Goal: Task Accomplishment & Management: Manage account settings

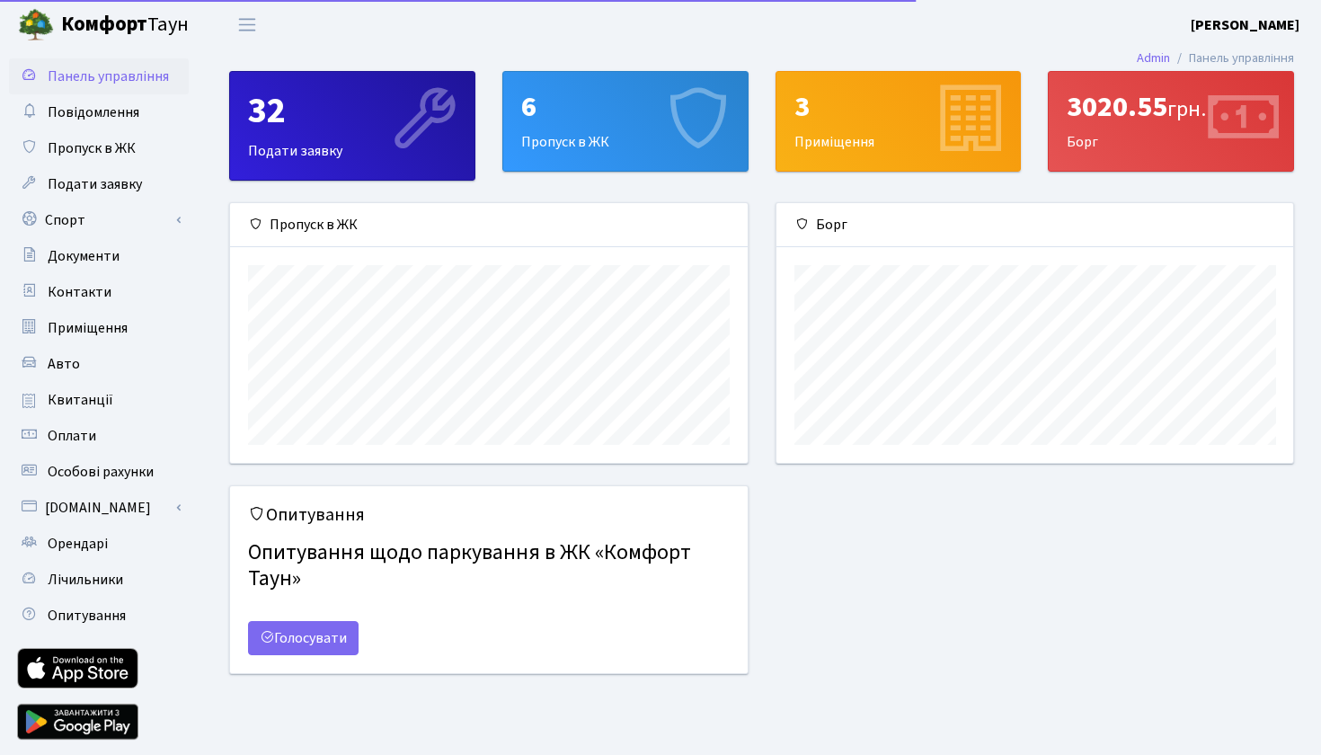
scroll to position [260, 517]
click at [94, 554] on link "Орендарі" at bounding box center [99, 544] width 180 height 36
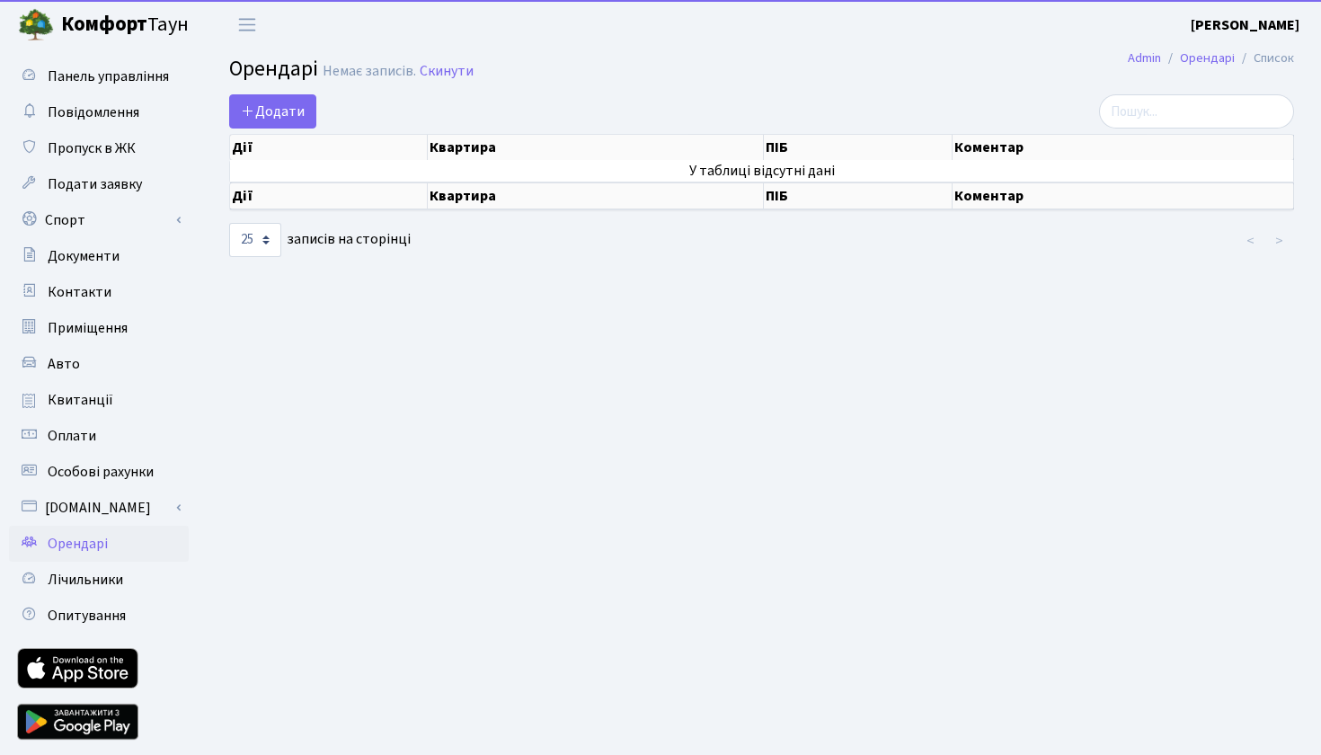
select select "25"
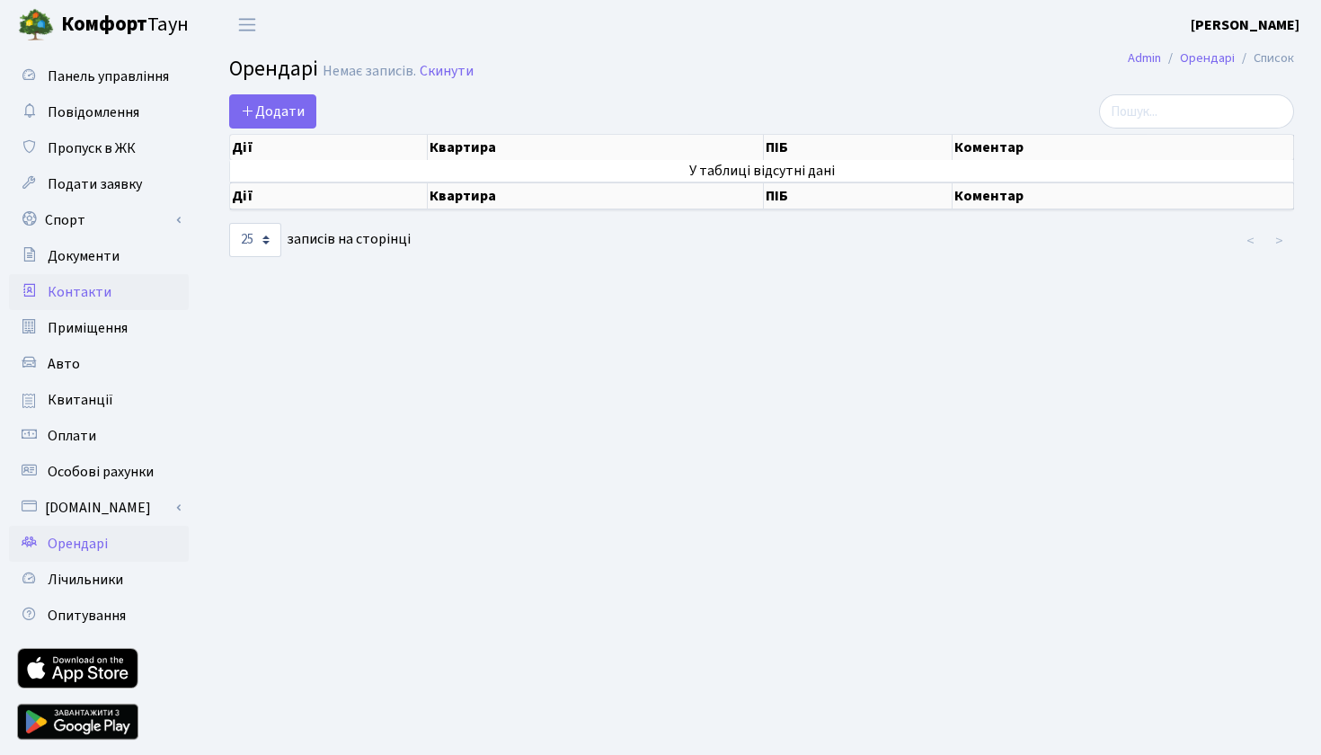
click at [160, 294] on link "Контакти" at bounding box center [99, 292] width 180 height 36
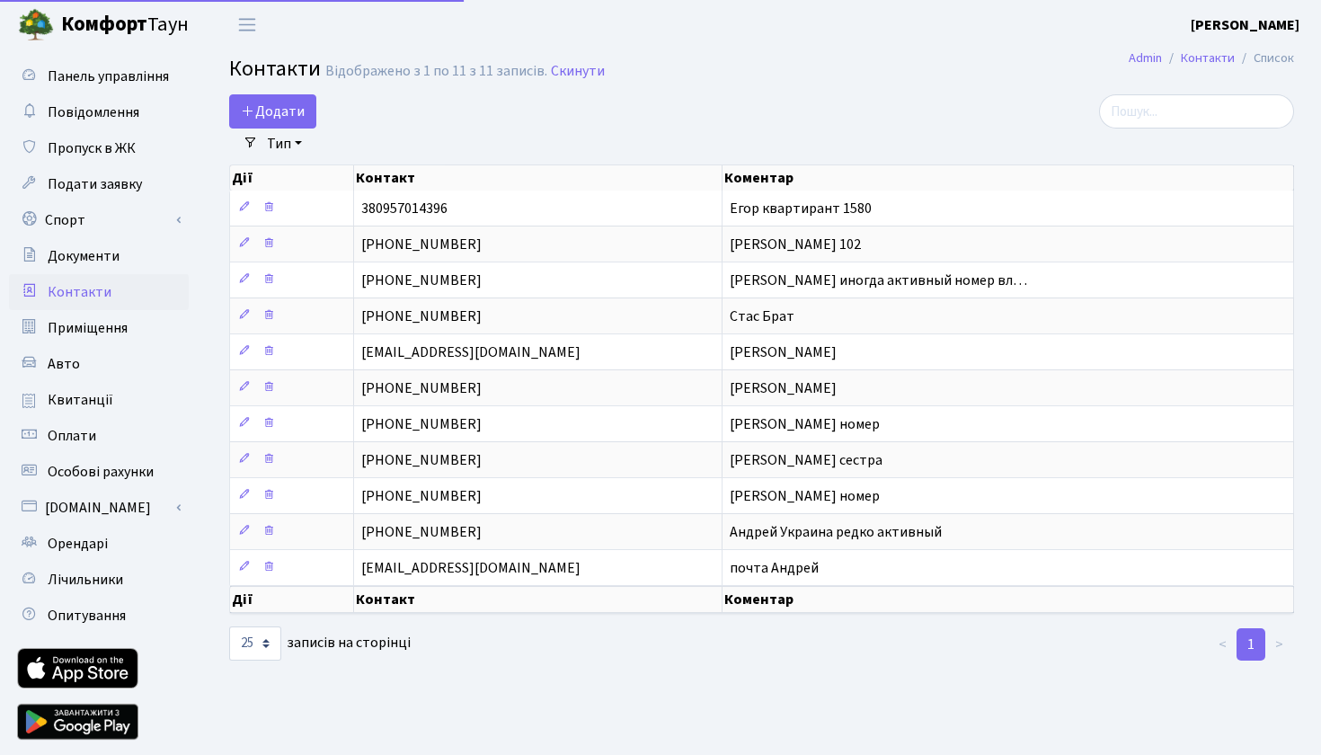
select select "25"
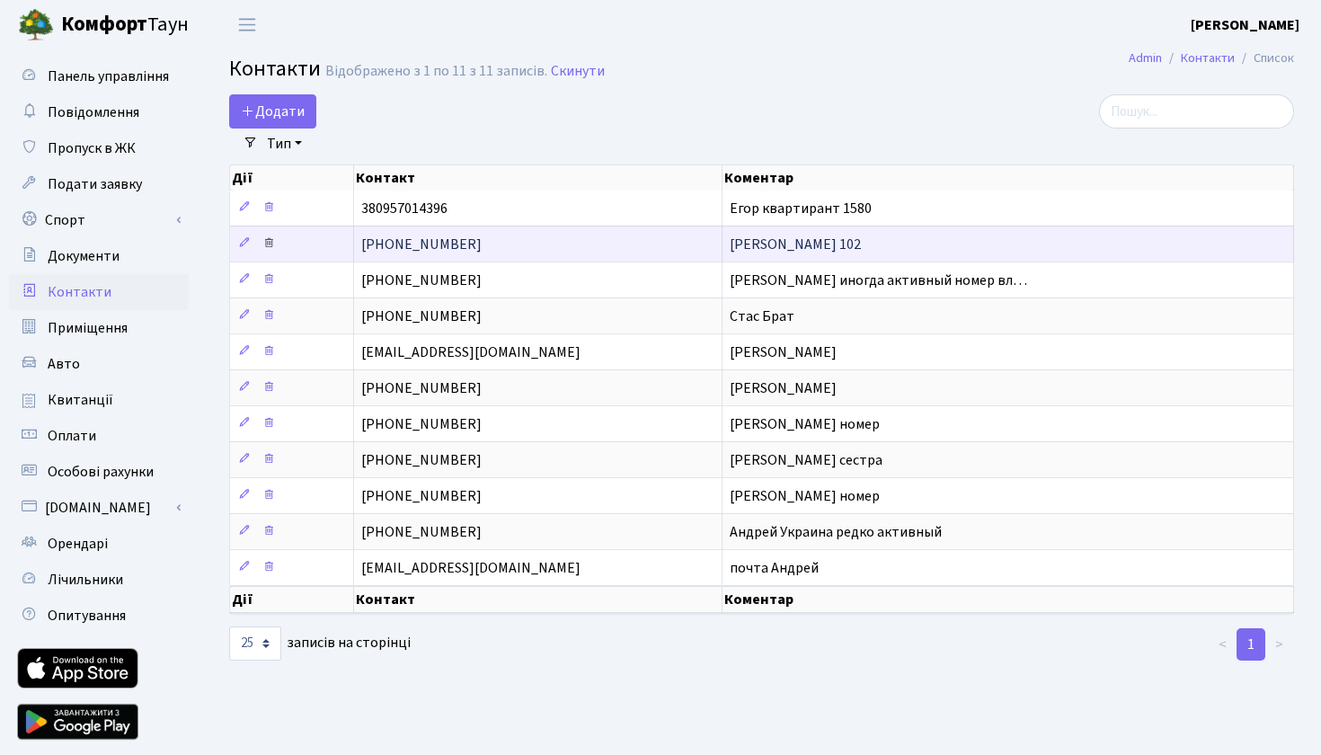
click at [274, 249] on icon at bounding box center [268, 242] width 13 height 13
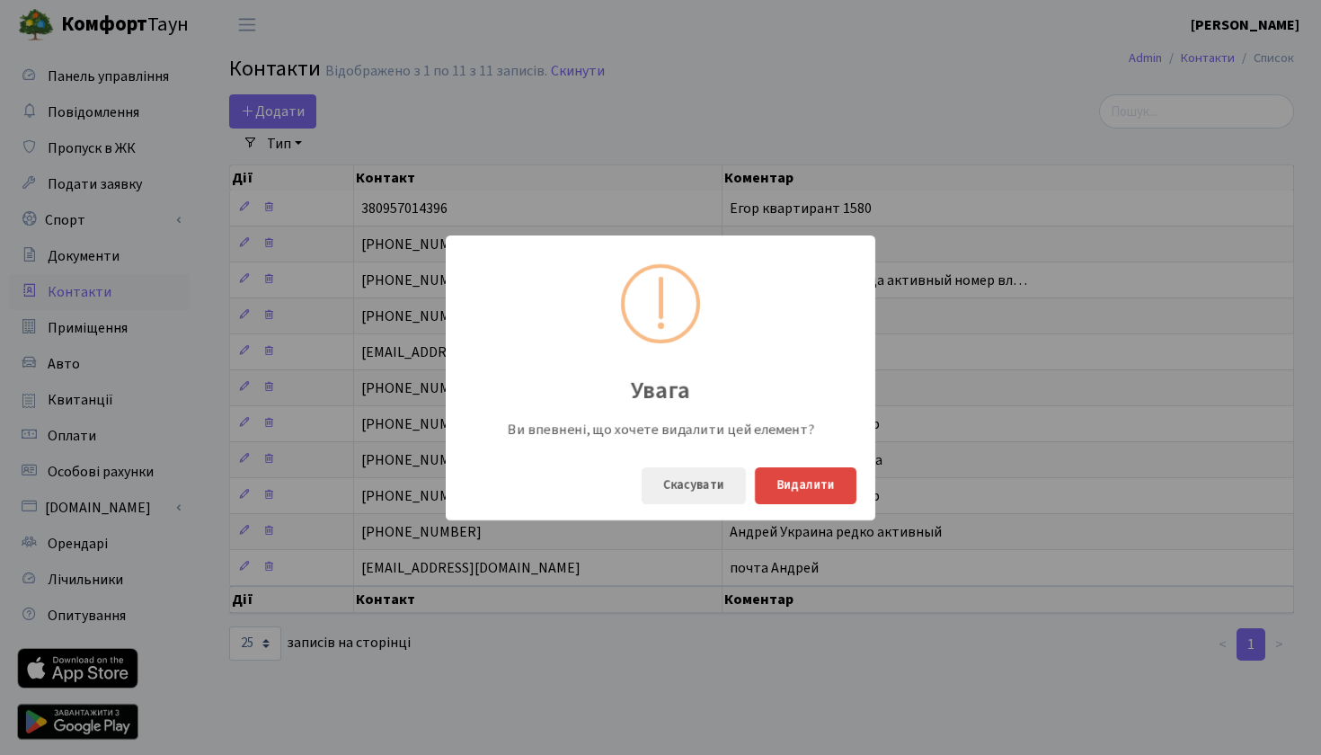
click at [786, 491] on button "Видалити" at bounding box center [806, 485] width 102 height 37
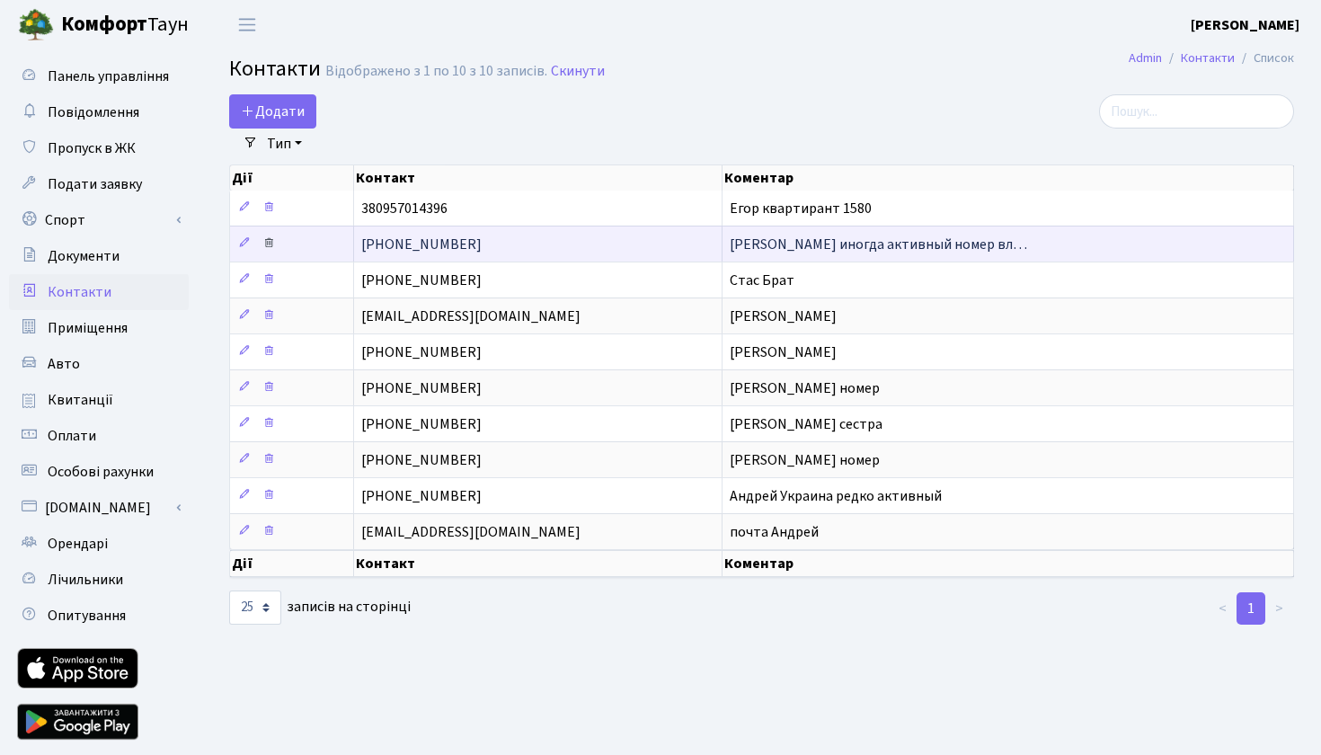
click at [272, 249] on icon at bounding box center [268, 242] width 13 height 13
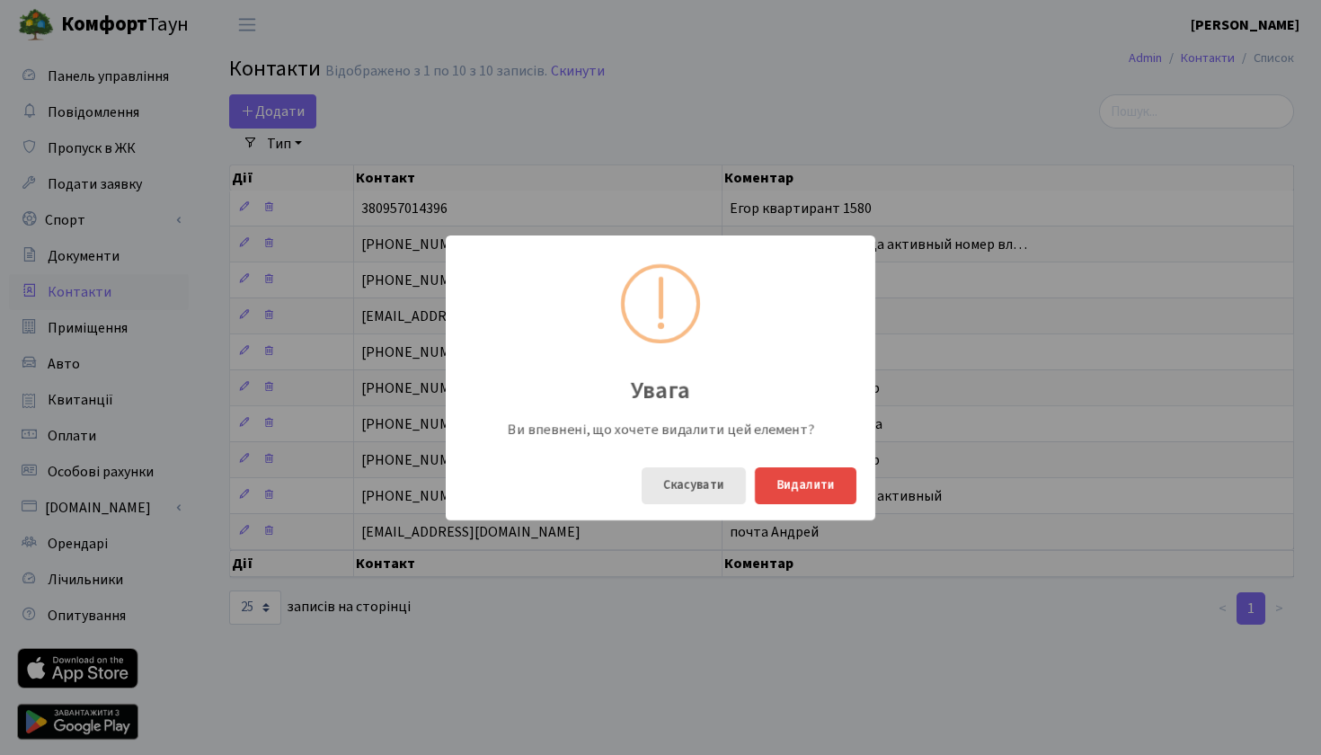
click at [709, 490] on button "Скасувати" at bounding box center [694, 485] width 104 height 37
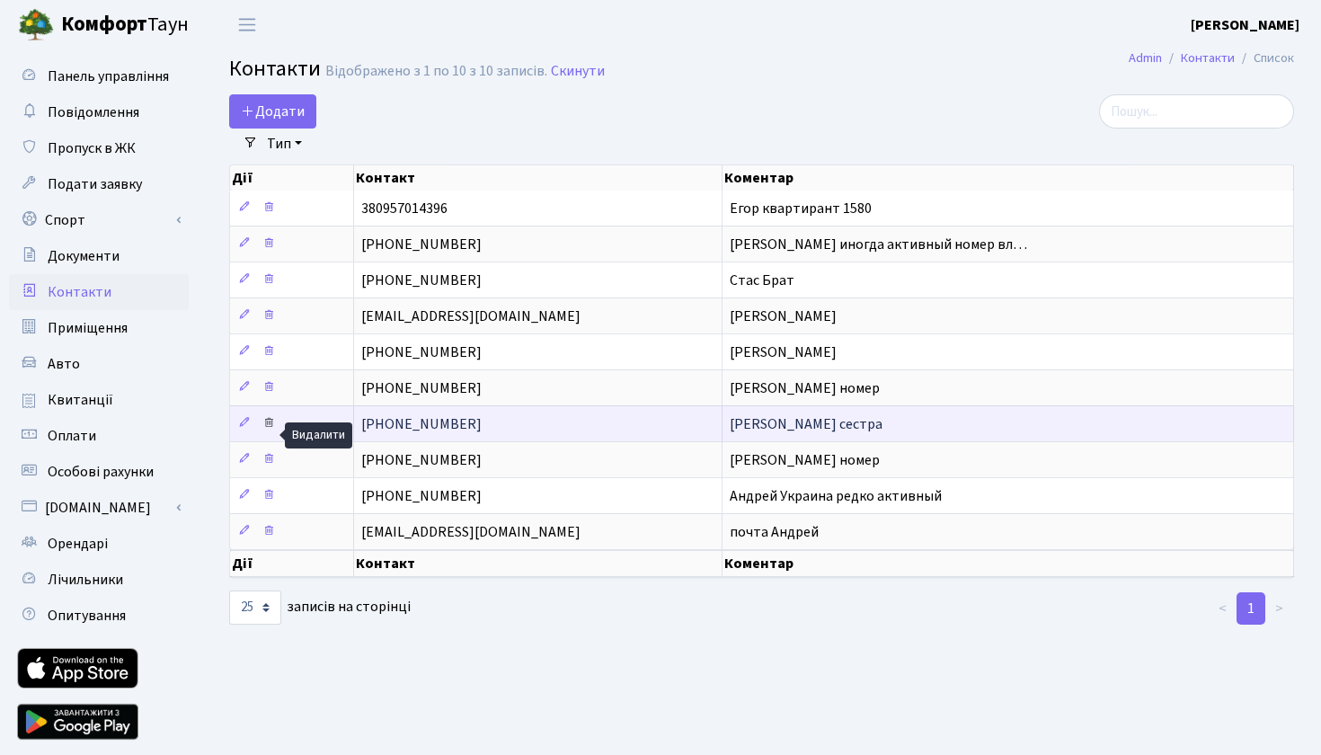
click at [271, 429] on icon at bounding box center [268, 422] width 13 height 13
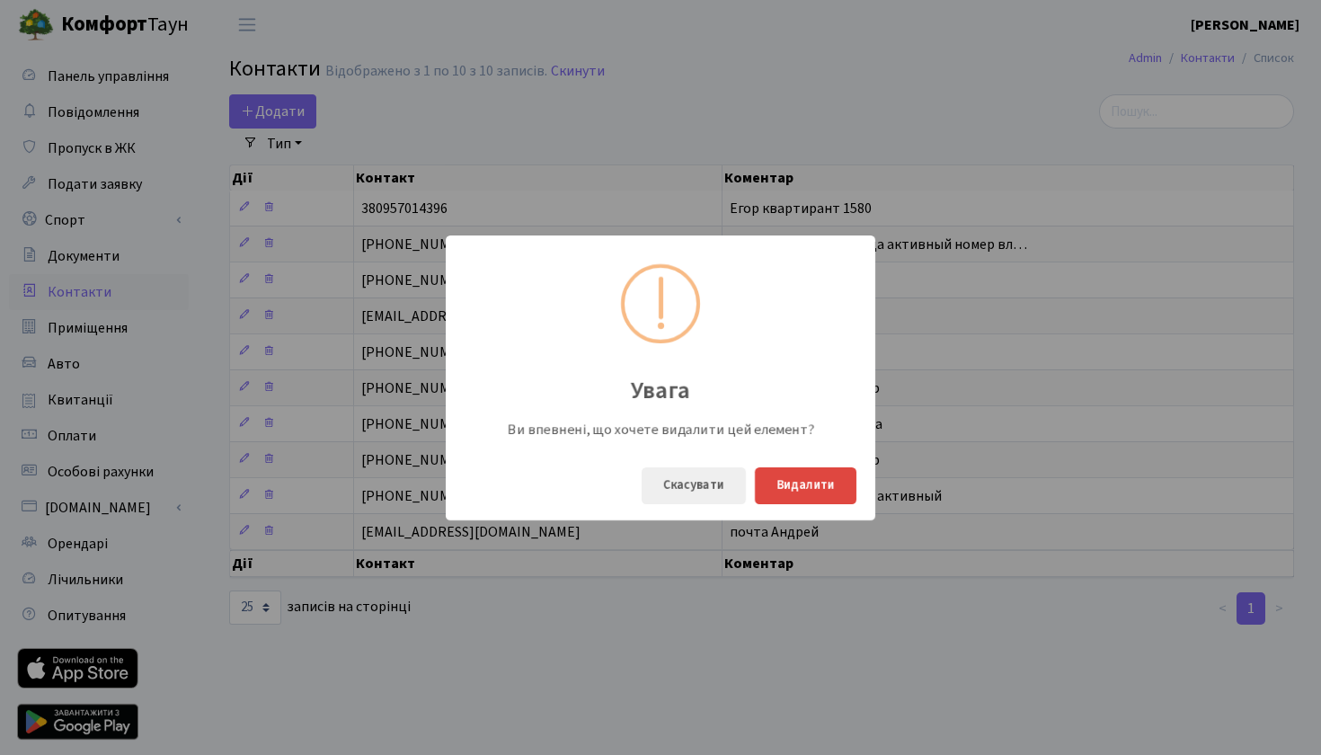
click at [792, 485] on button "Видалити" at bounding box center [806, 485] width 102 height 37
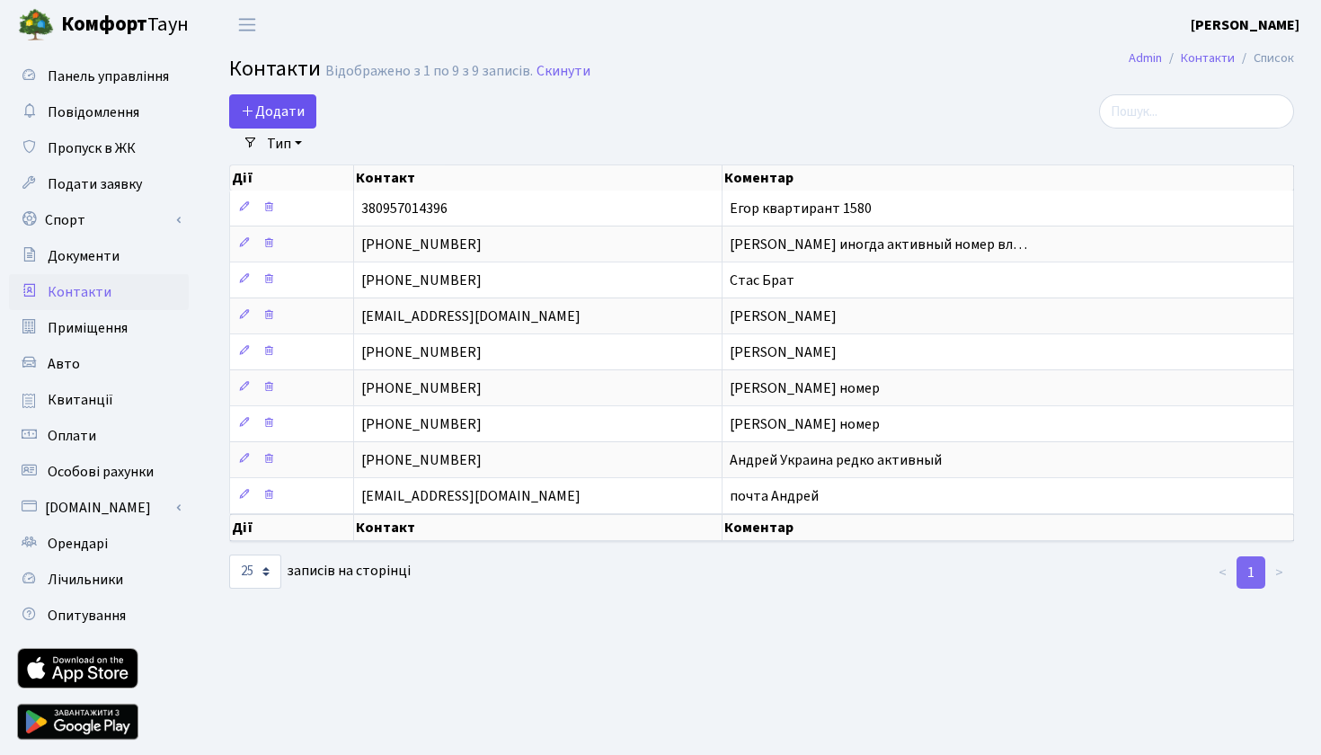
click at [298, 111] on span "Додати" at bounding box center [273, 112] width 64 height 20
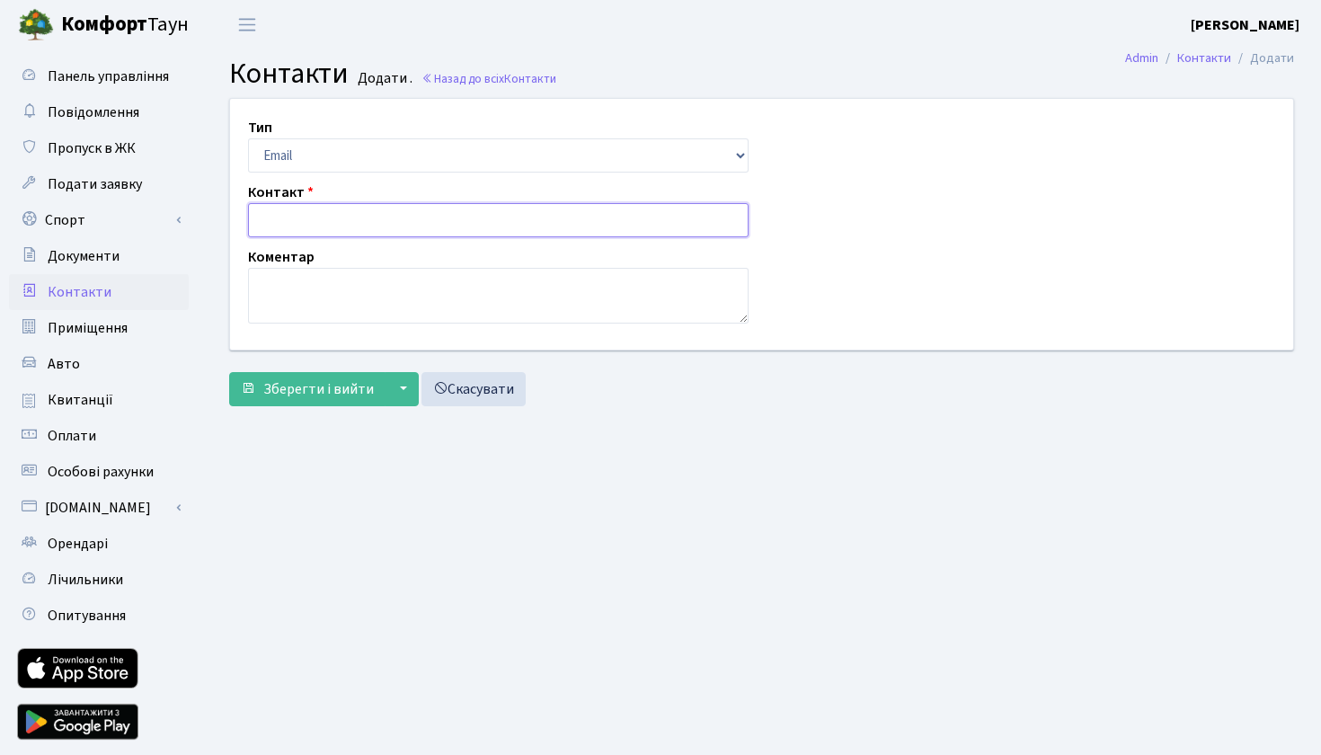
click at [298, 212] on input "text" at bounding box center [498, 220] width 501 height 34
type input "0505427819"
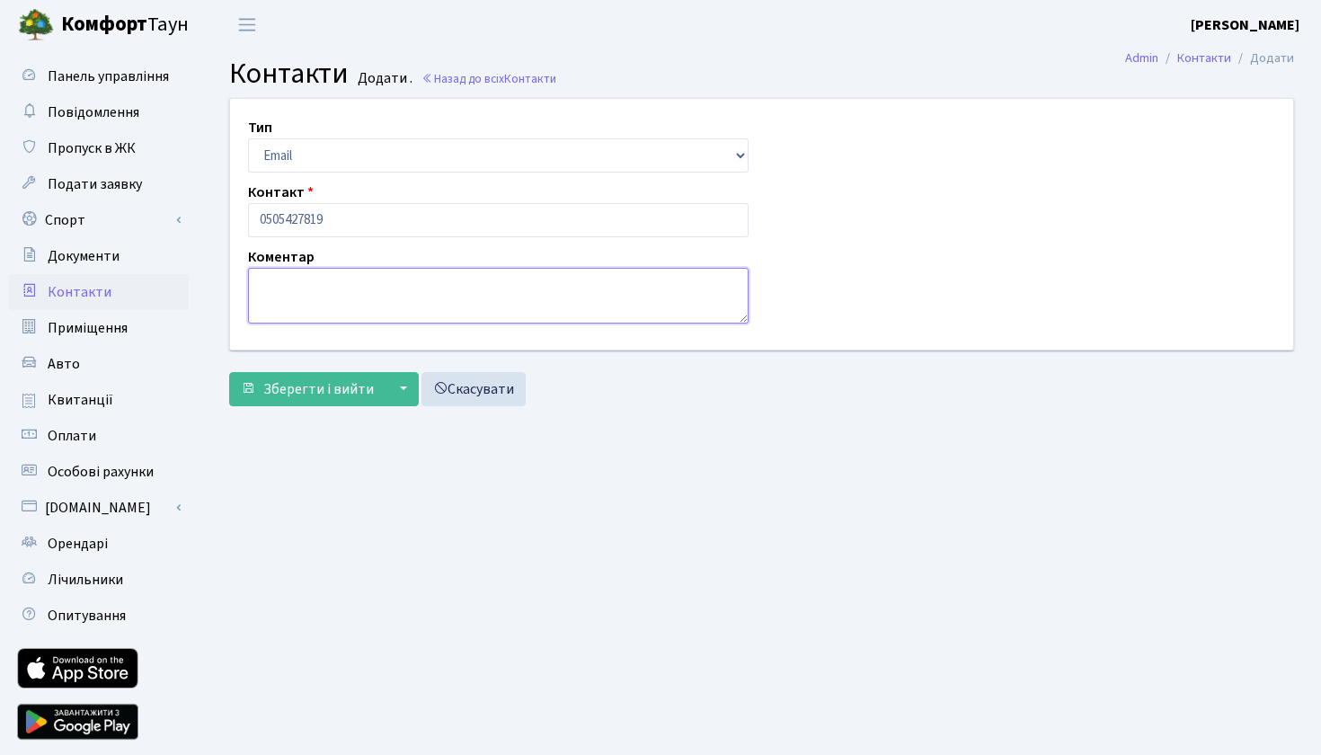
click at [313, 290] on textarea at bounding box center [498, 296] width 501 height 56
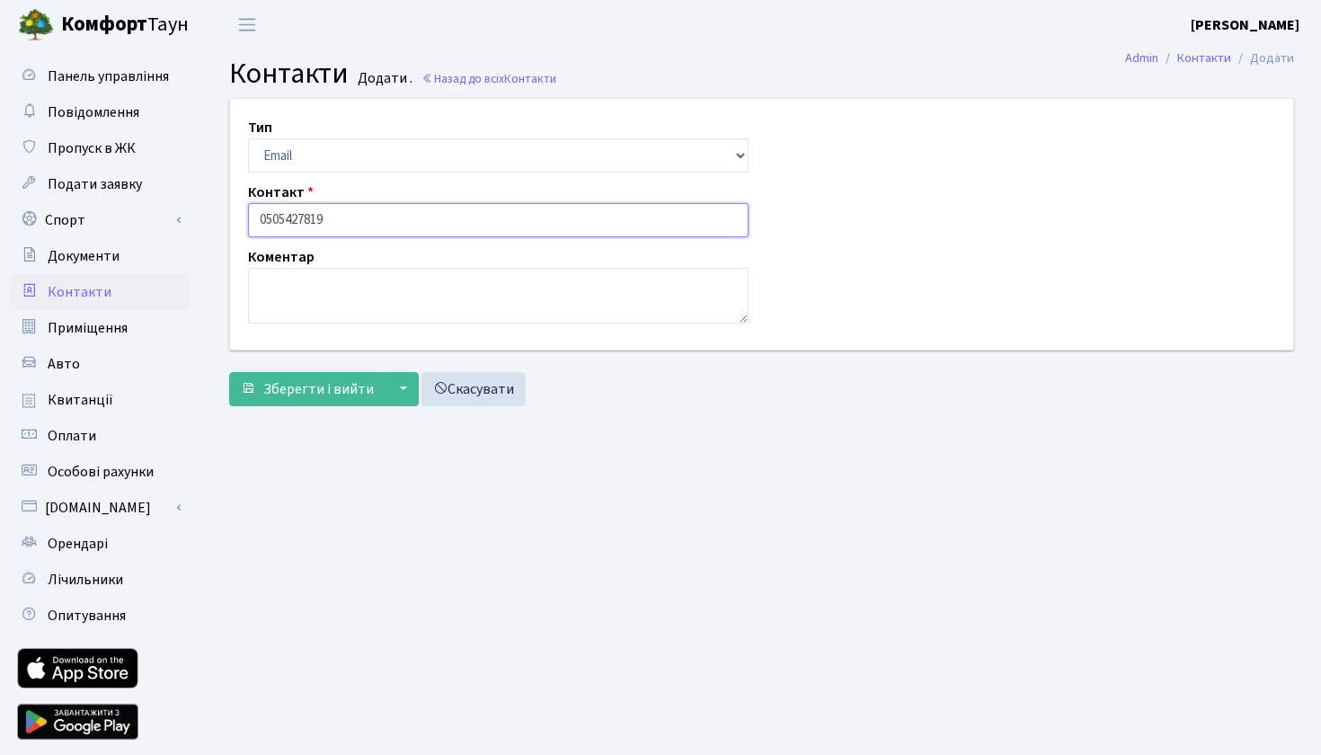
drag, startPoint x: 333, startPoint y: 227, endPoint x: 209, endPoint y: 226, distance: 124.9
click at [209, 226] on div "Тип Email Телефон Контакт 0505427819 Коментар [] Зберегти і вийти ▼ Зберегти та…" at bounding box center [761, 256] width 1119 height 316
click at [468, 79] on link "Назад до всіх Контакти" at bounding box center [489, 78] width 135 height 17
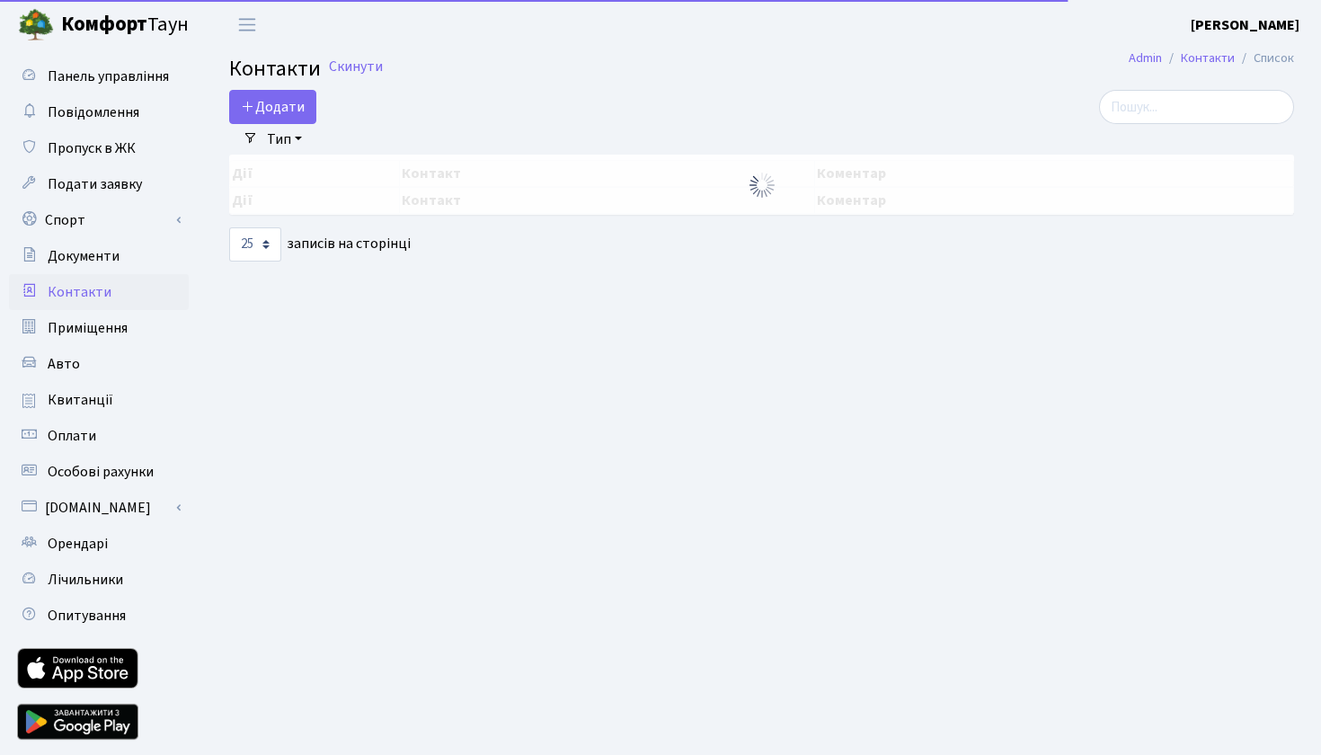
select select "25"
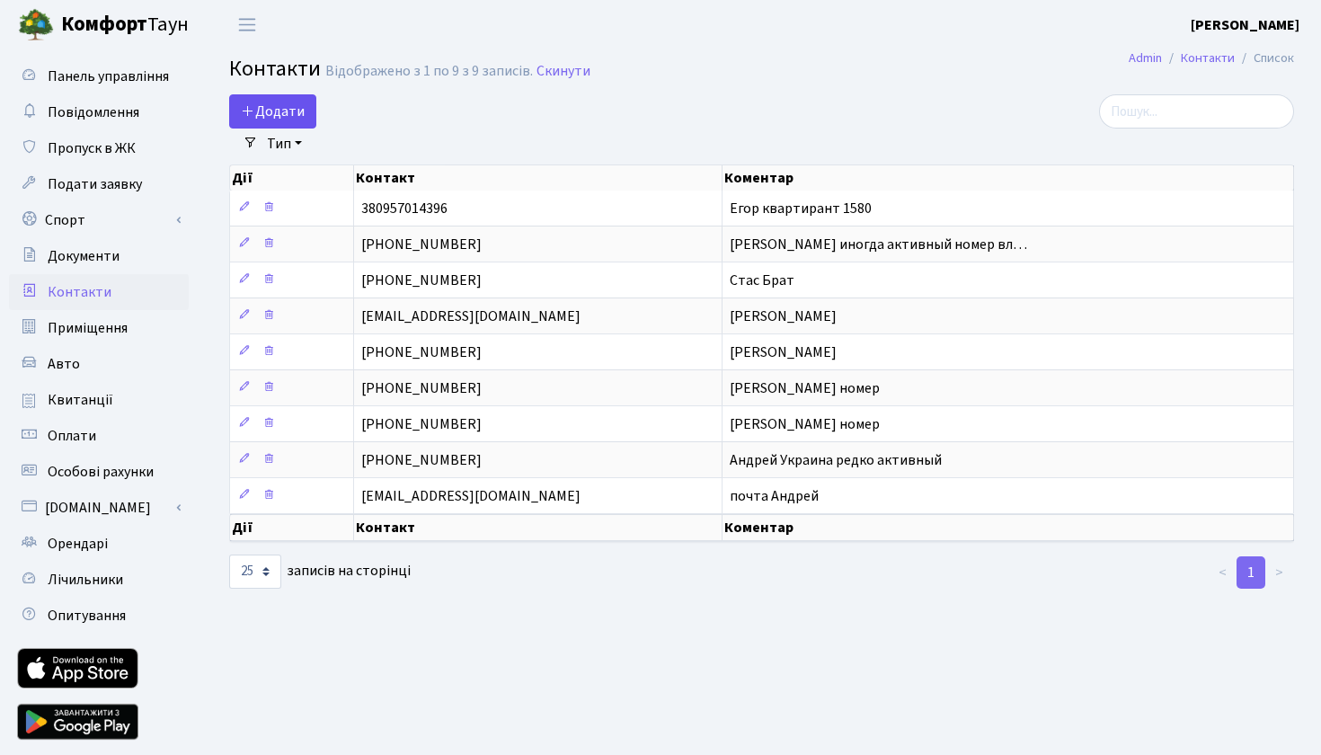
click at [272, 112] on span "Додати" at bounding box center [273, 112] width 64 height 20
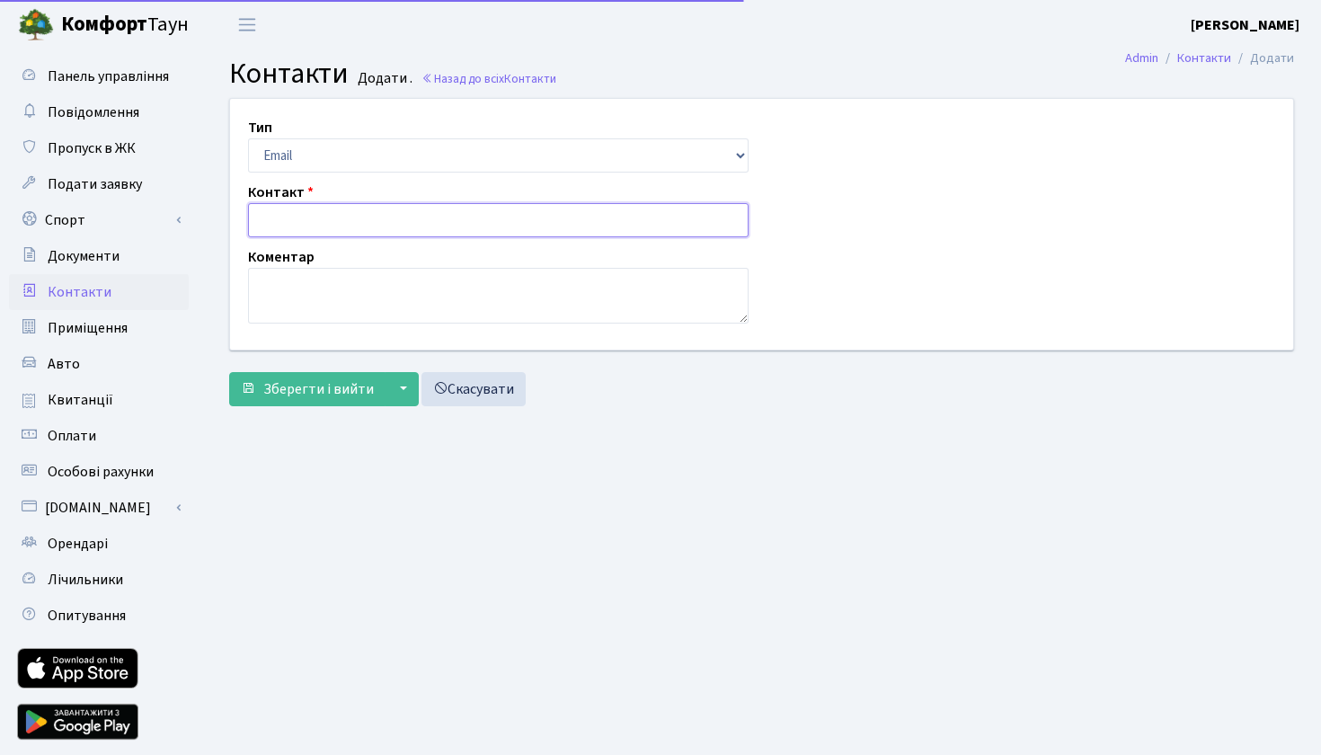
click at [288, 220] on input "text" at bounding box center [498, 220] width 501 height 34
paste input "0505427819"
type input "0505427819"
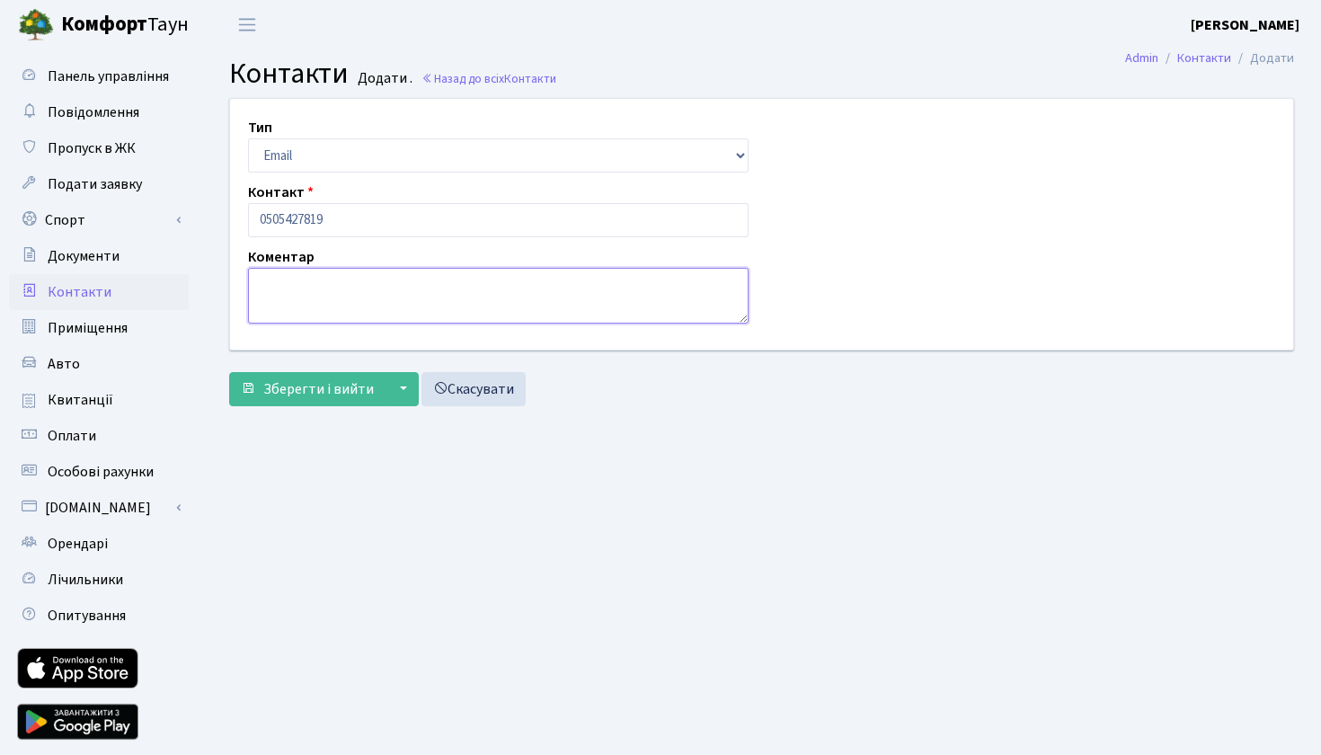
click at [262, 292] on textarea at bounding box center [498, 296] width 501 height 56
type textarea "[PERSON_NAME] квартирантка з дількома авто"
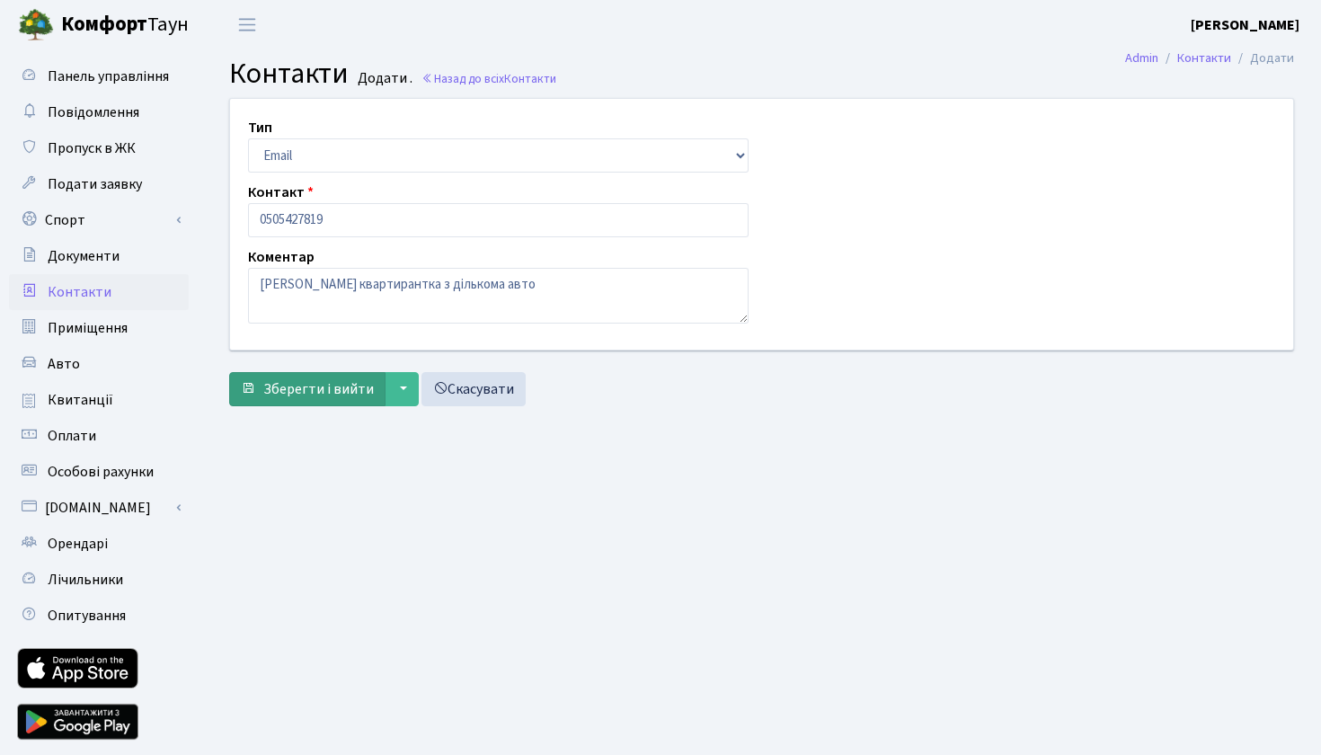
click at [294, 398] on span "Зберегти і вийти" at bounding box center [318, 389] width 111 height 20
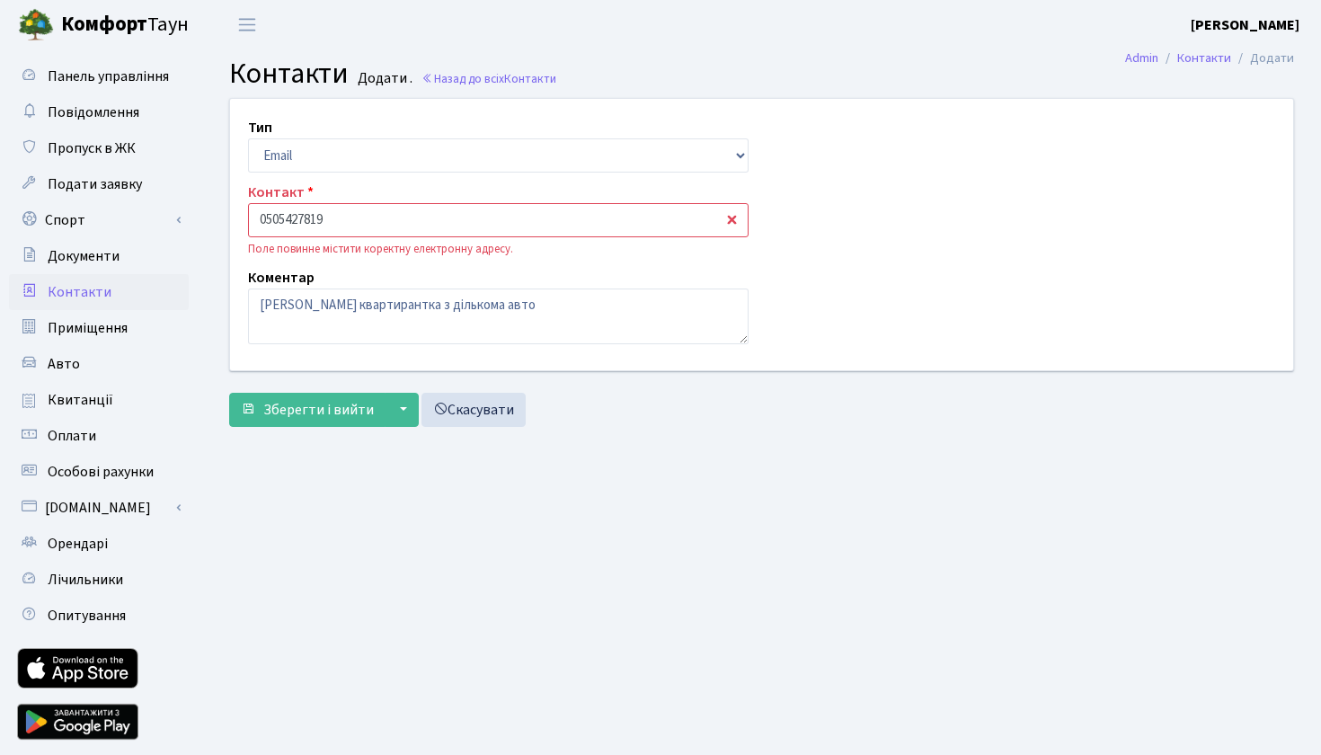
click at [261, 216] on input "0505427819" at bounding box center [498, 220] width 501 height 34
type input "+380505427819"
click at [283, 303] on textarea "Дарья квартирантка з дількома авто" at bounding box center [498, 317] width 501 height 56
click at [300, 412] on span "Зберегти і вийти" at bounding box center [318, 410] width 111 height 20
select select "1"
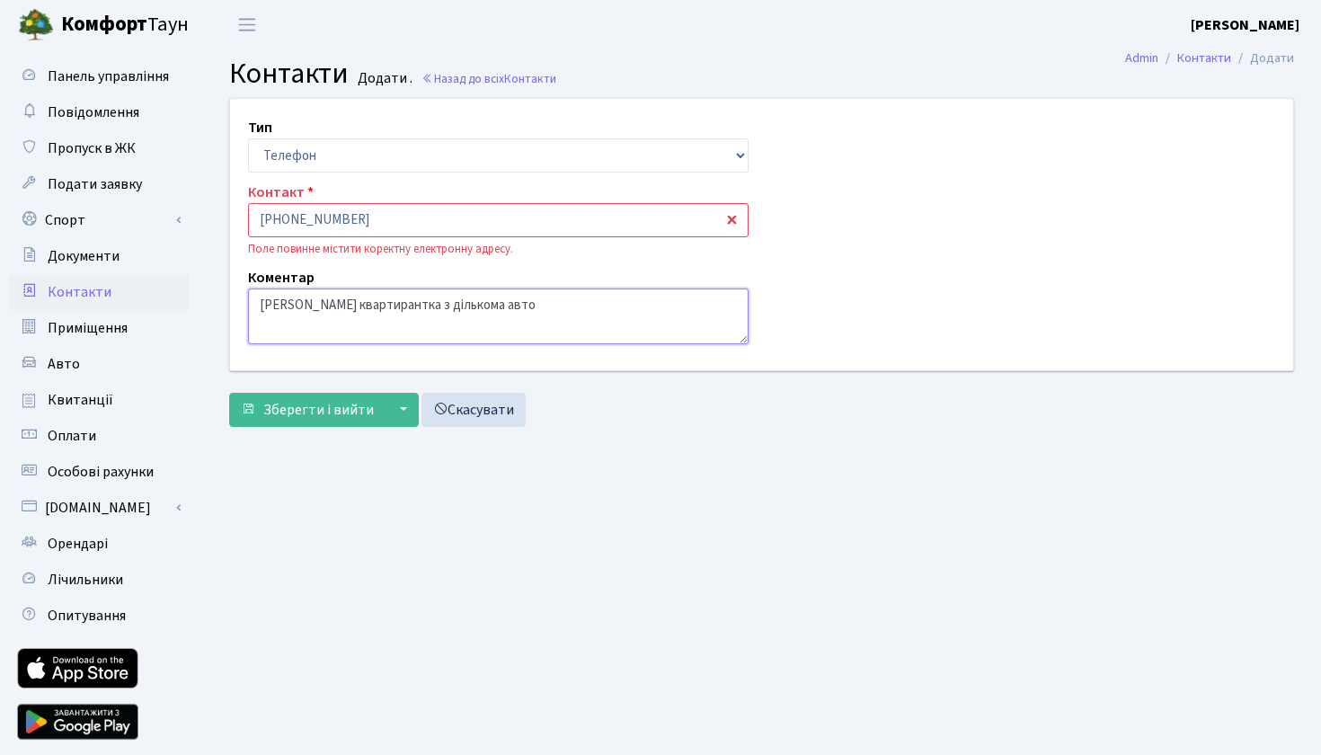
click at [294, 307] on textarea "Дарья квартирантка з дількома авто" at bounding box center [498, 317] width 501 height 56
click at [288, 306] on textarea "Дарья квартирантка з дількома авто" at bounding box center [498, 317] width 501 height 56
type textarea "Дар"я квартирантка з дількома авто"
click at [314, 413] on span "Зберегти і вийти" at bounding box center [318, 410] width 111 height 20
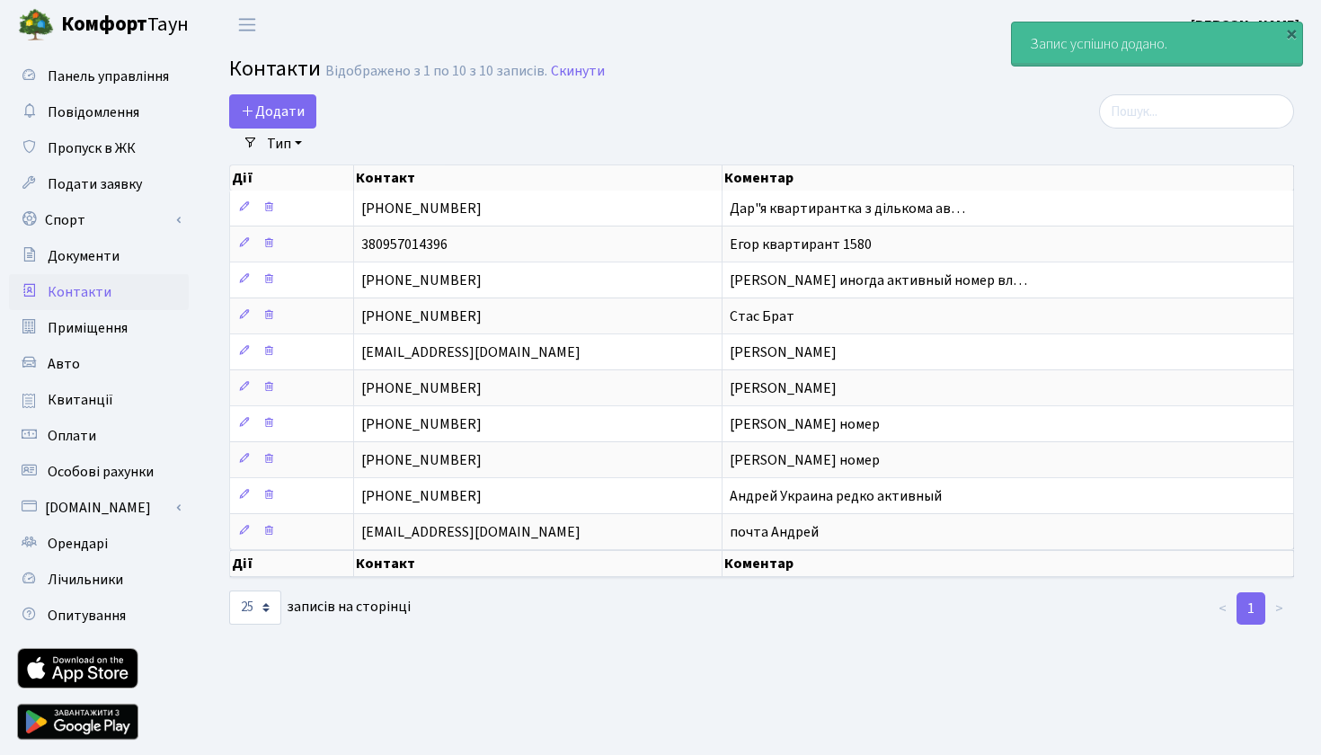
select select "25"
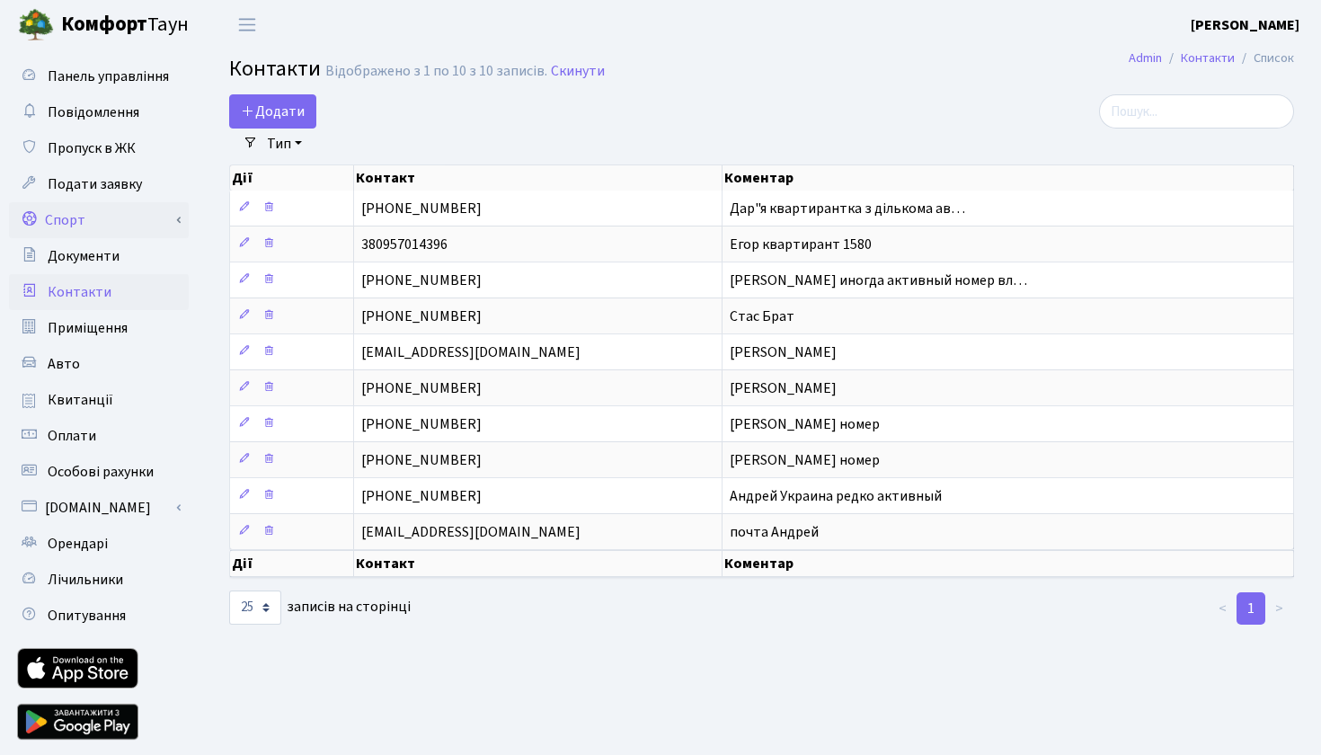
click at [100, 222] on link "Спорт" at bounding box center [99, 220] width 180 height 36
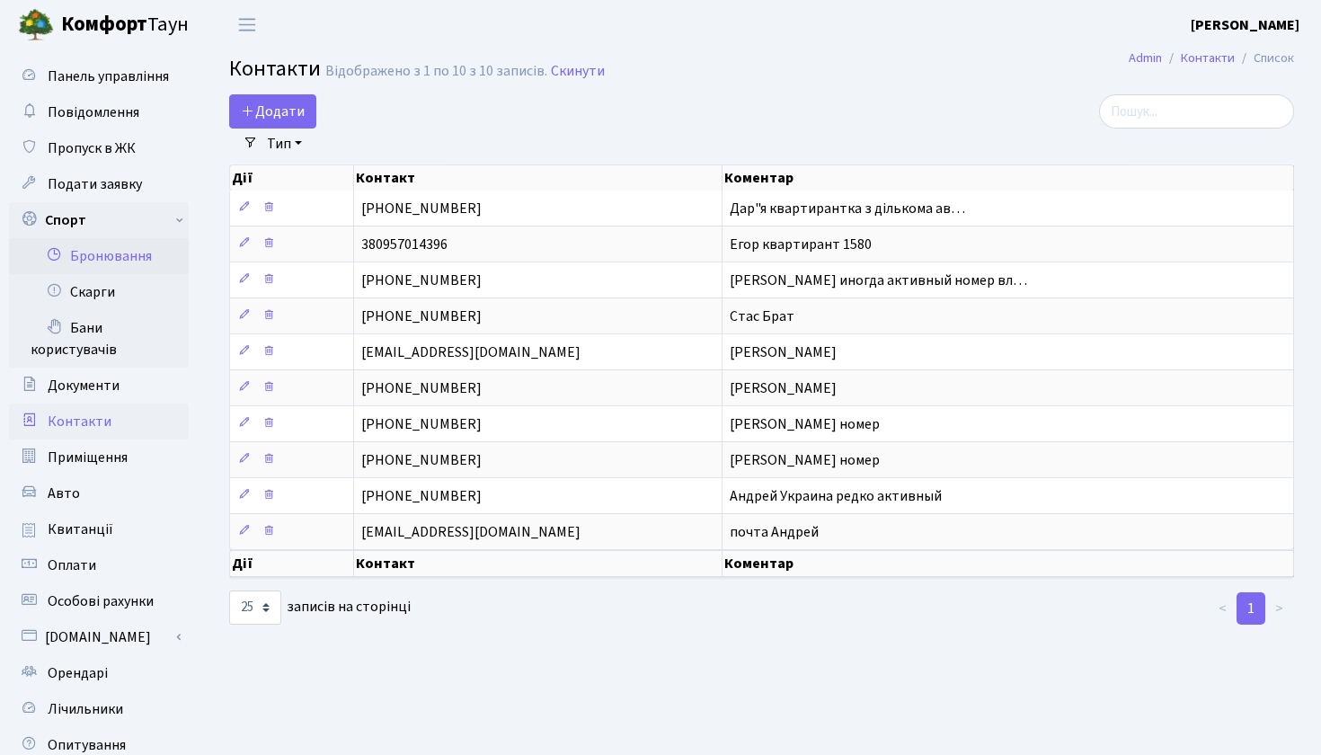
click at [120, 260] on link "Бронювання" at bounding box center [99, 256] width 180 height 36
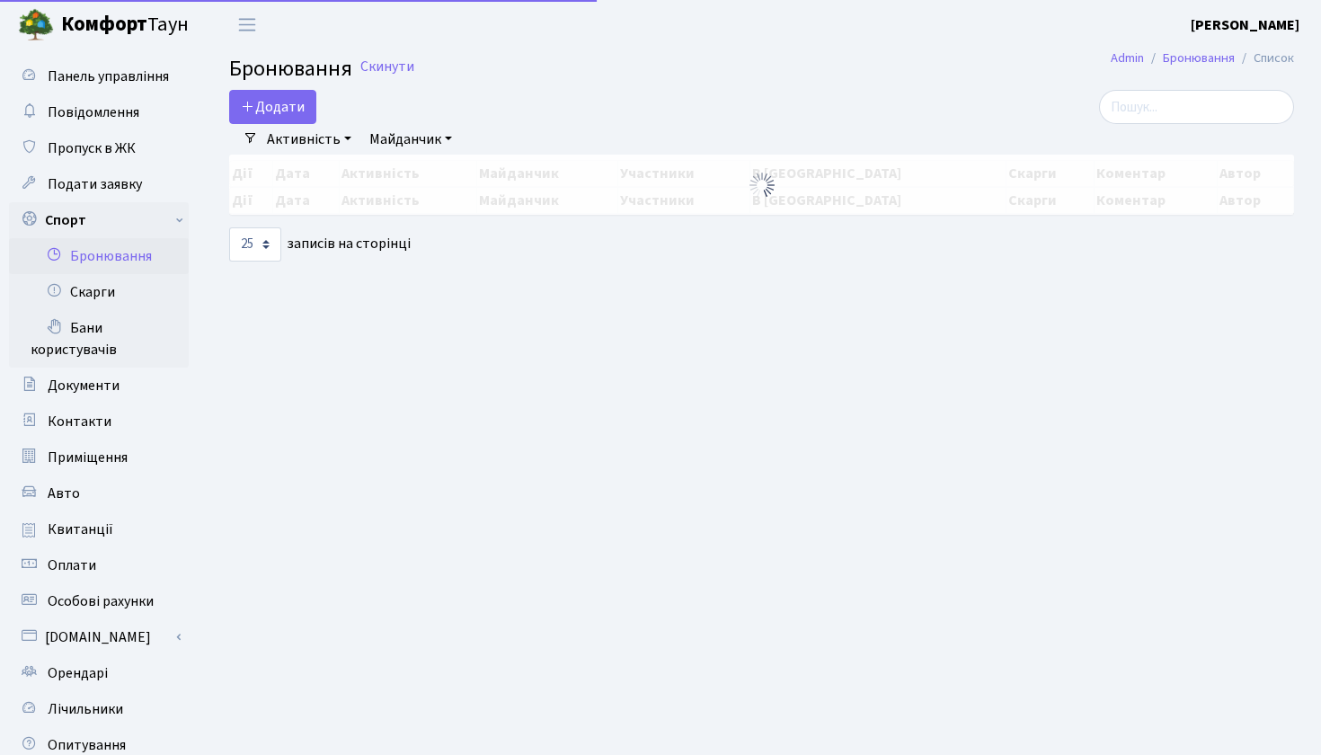
select select "25"
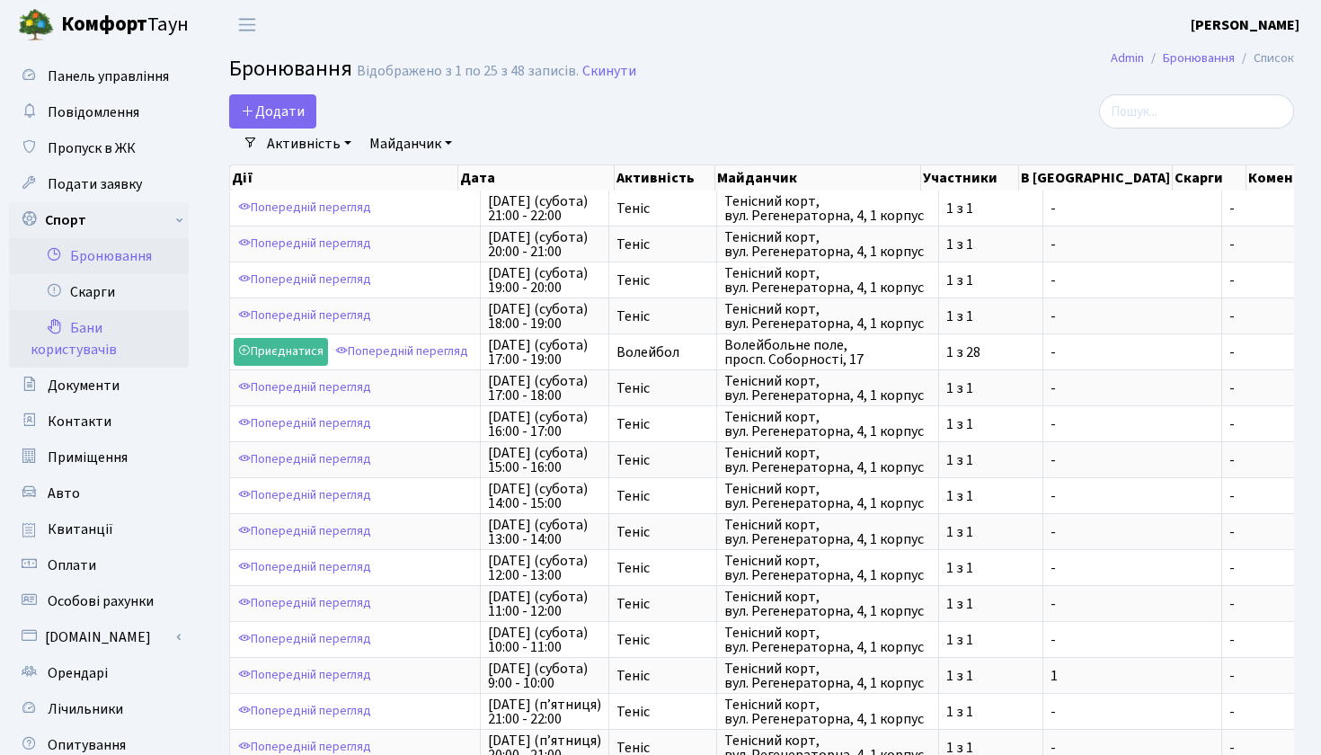
click at [117, 334] on link "Бани користувачів" at bounding box center [99, 339] width 180 height 58
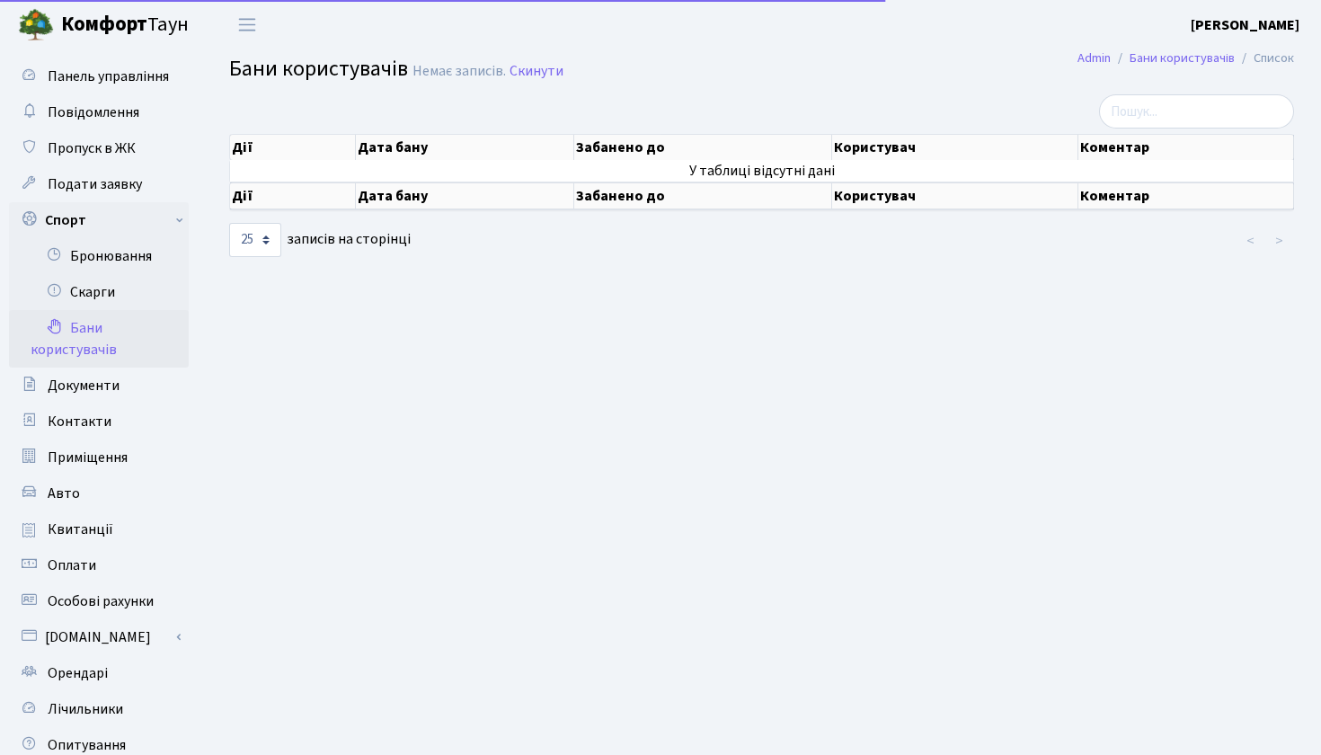
select select "25"
click at [131, 635] on link "[DOMAIN_NAME]" at bounding box center [99, 637] width 180 height 36
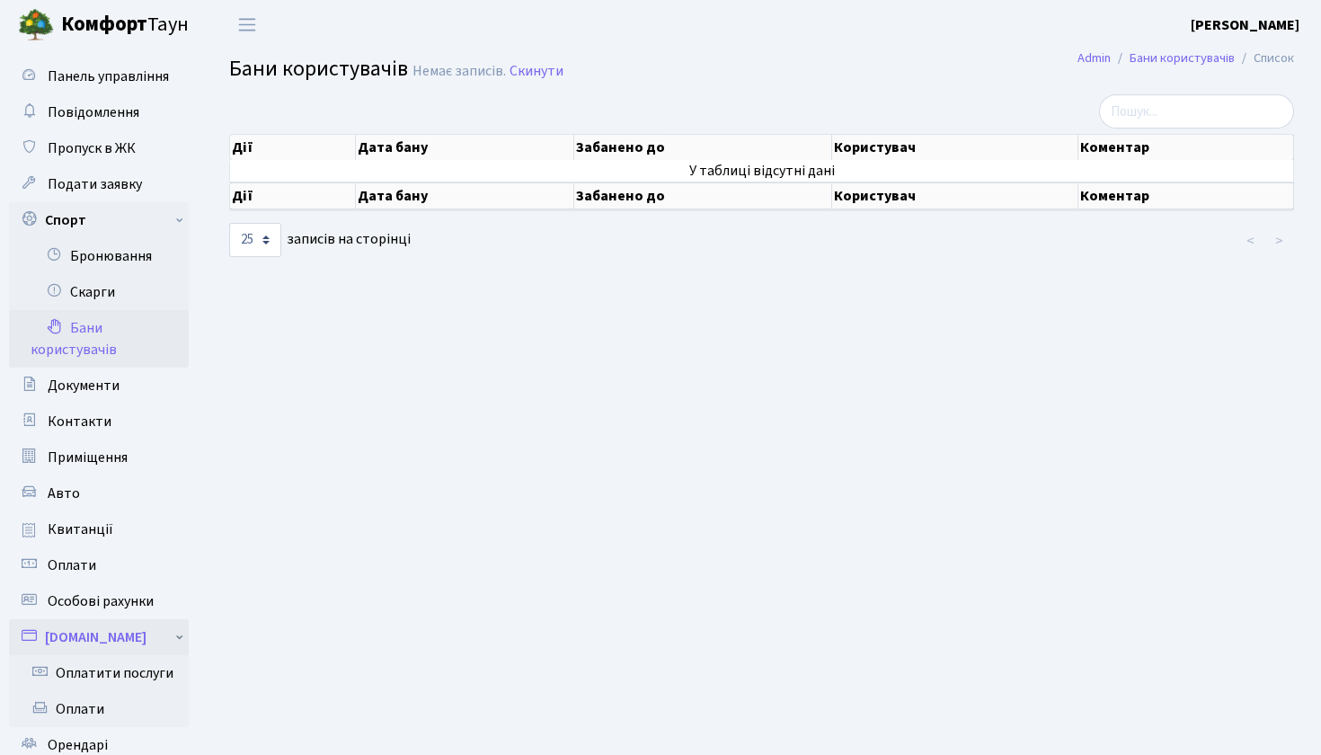
scroll to position [163, 0]
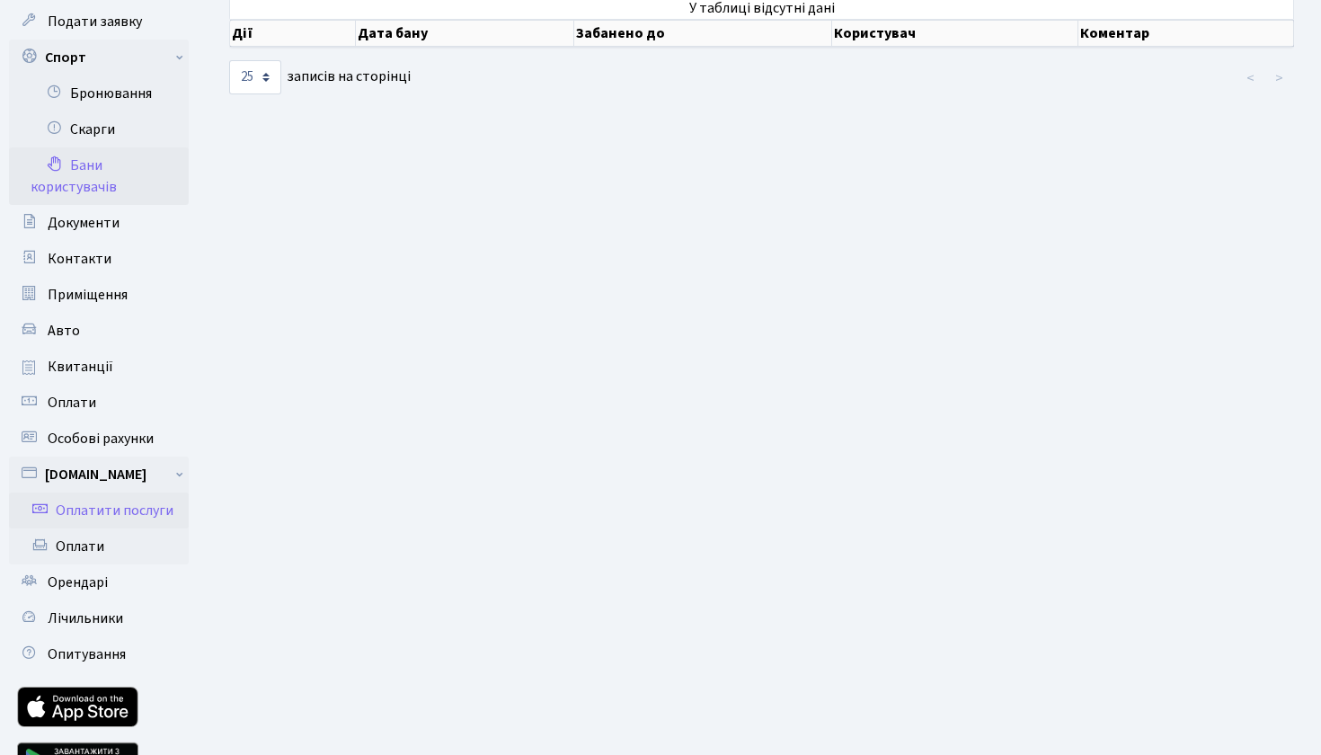
click at [138, 521] on link "Оплатити послуги" at bounding box center [99, 511] width 180 height 36
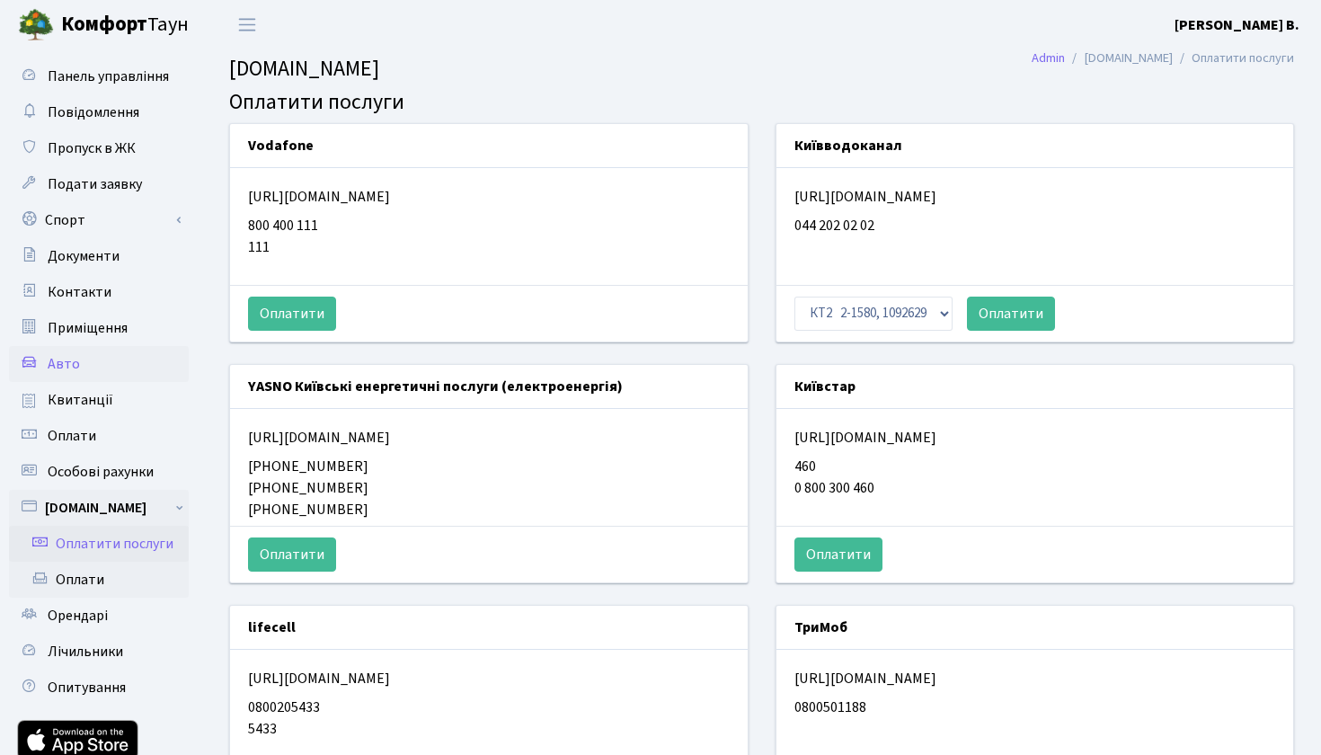
click at [107, 368] on link "Авто" at bounding box center [99, 364] width 180 height 36
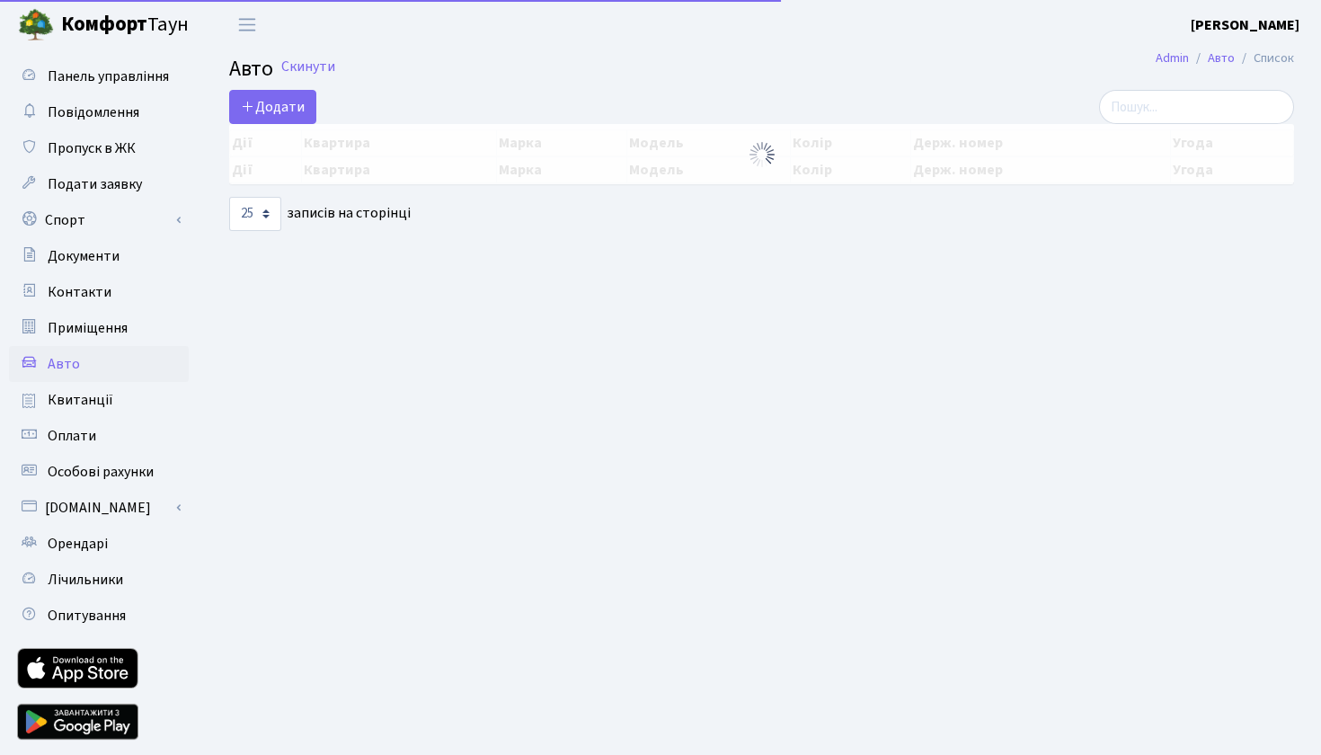
select select "25"
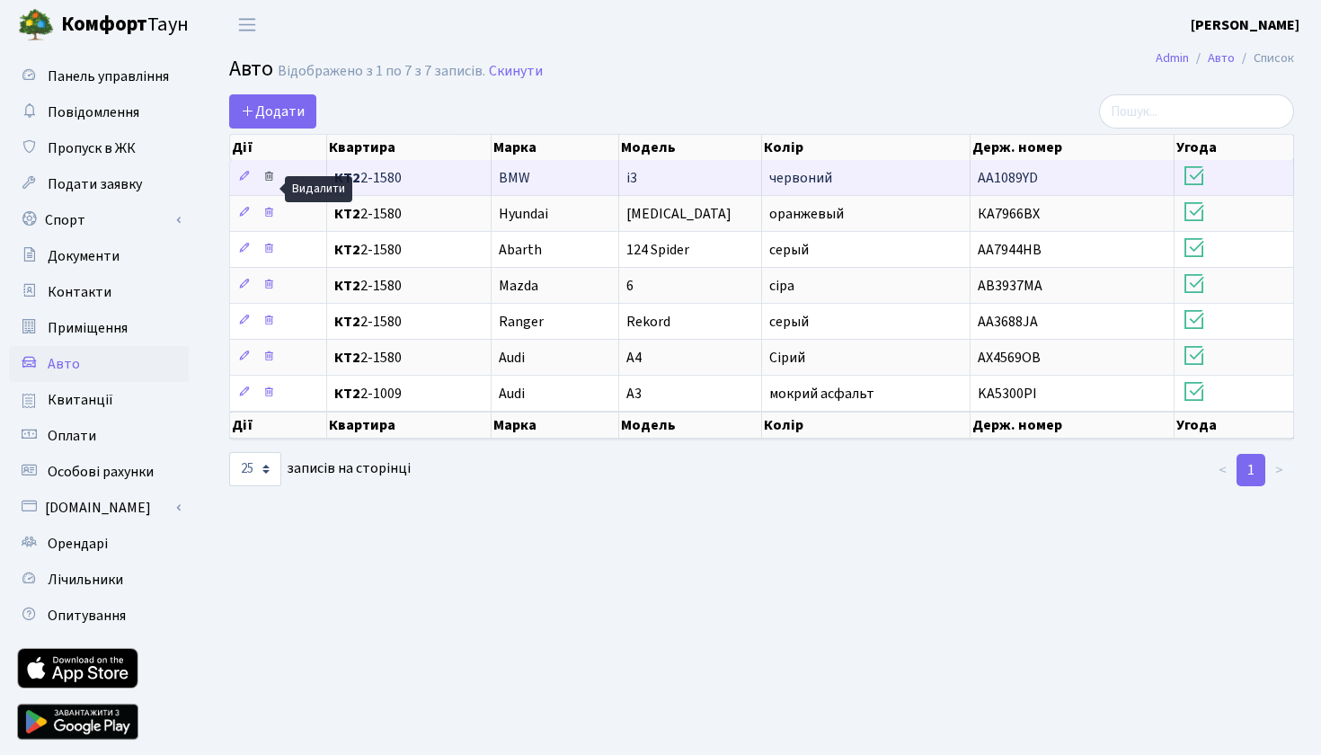
click at [271, 182] on icon at bounding box center [268, 176] width 13 height 13
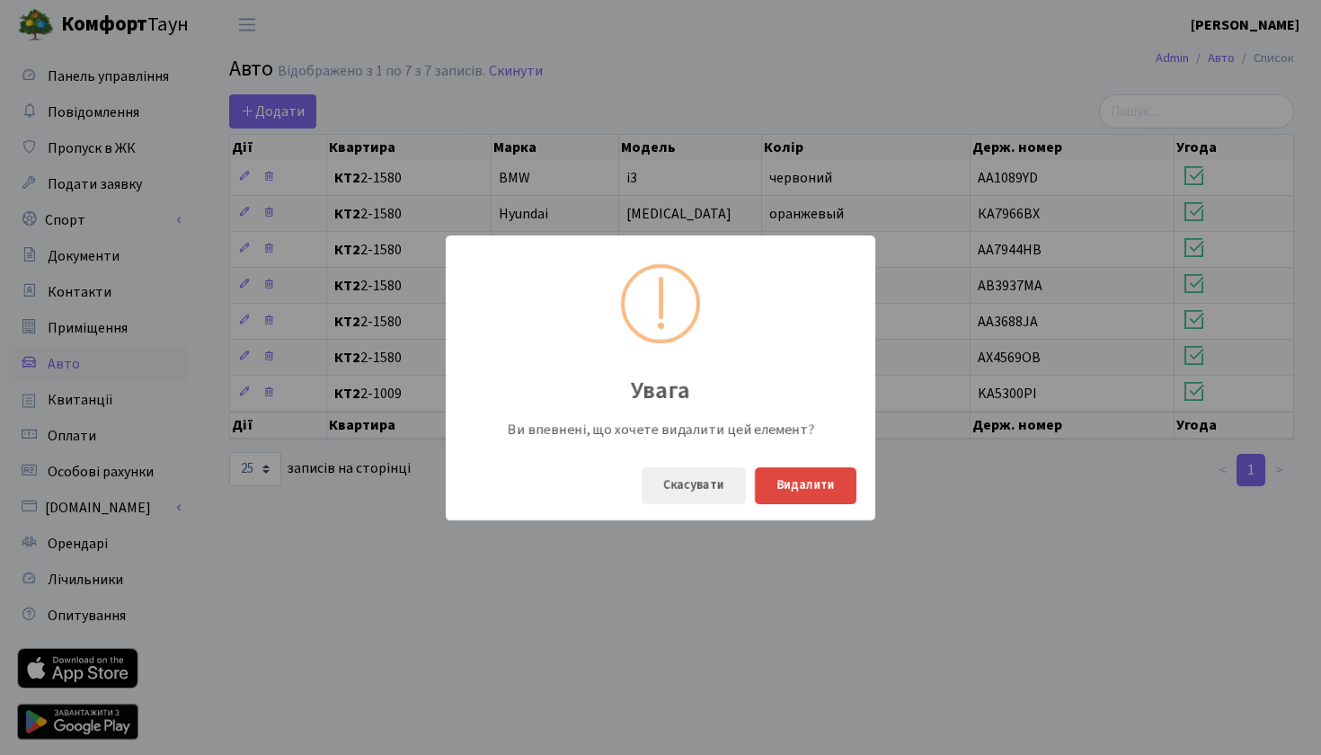
click at [843, 488] on button "Видалити" at bounding box center [806, 485] width 102 height 37
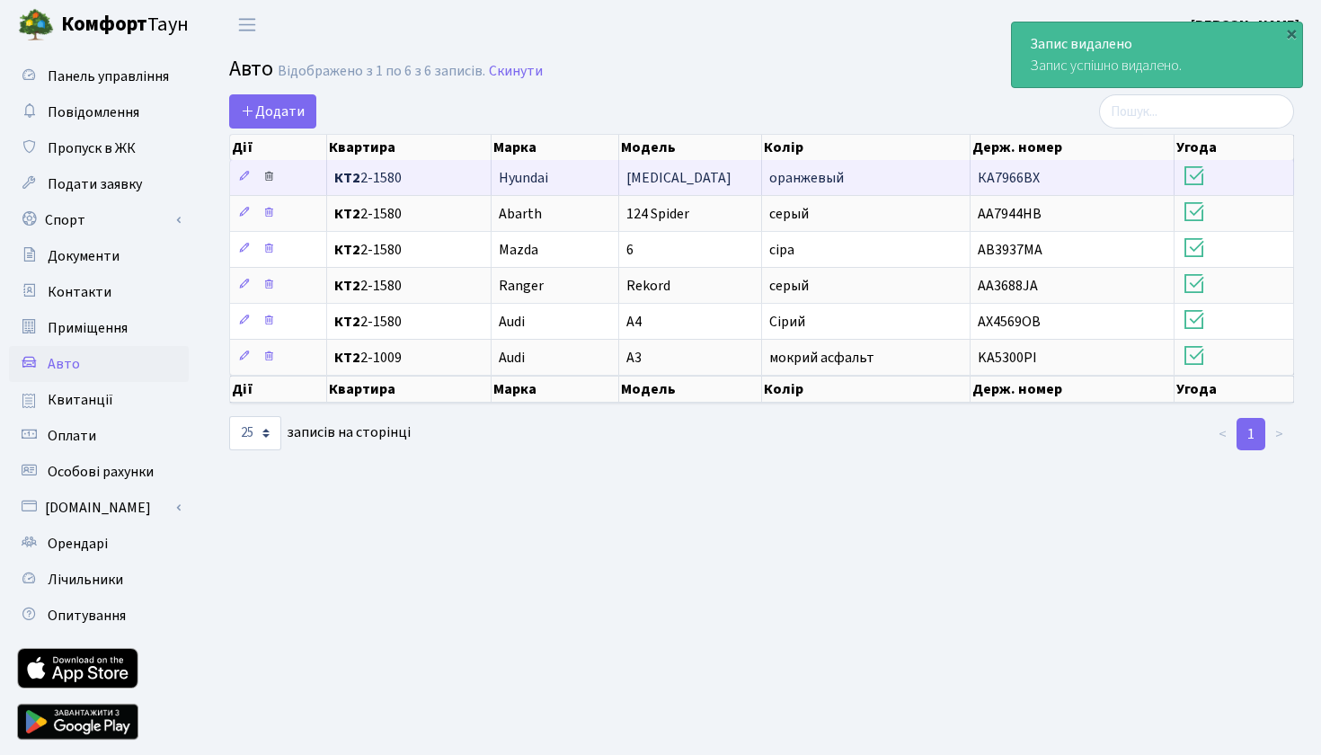
click at [270, 182] on icon at bounding box center [268, 176] width 13 height 13
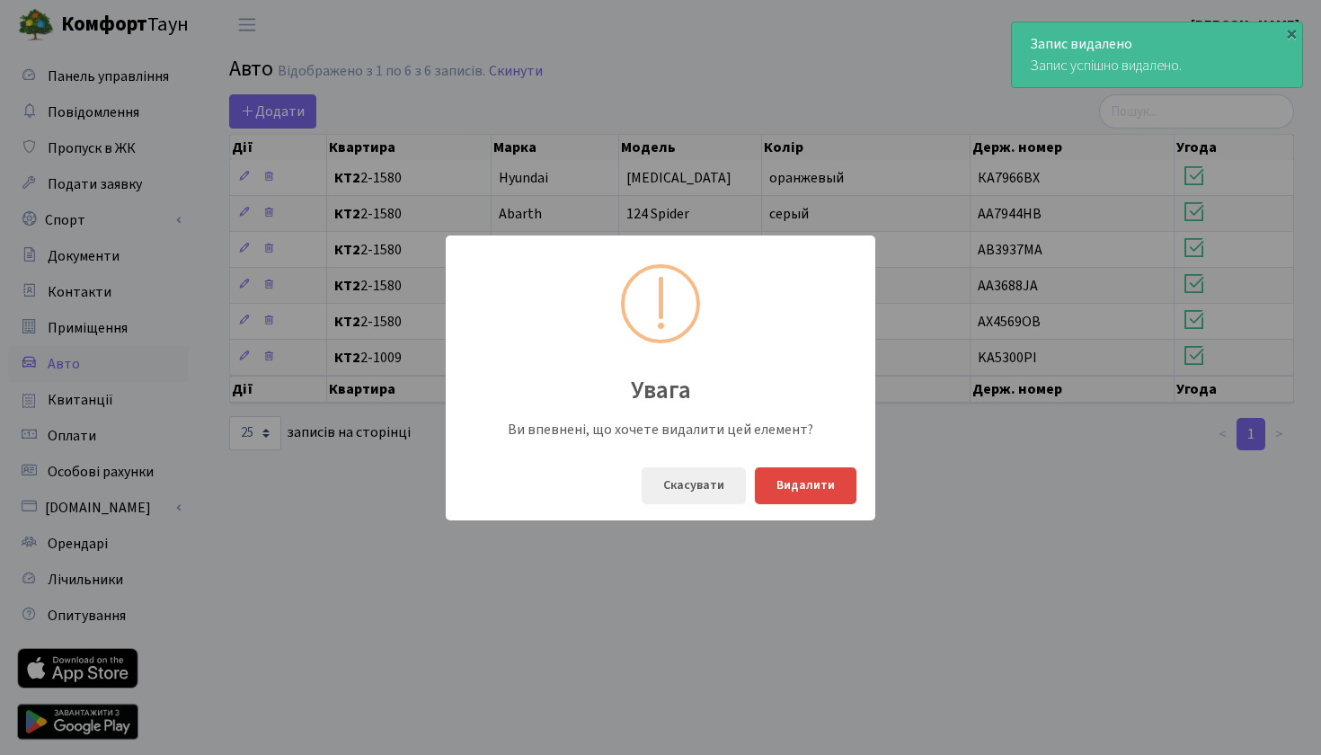
click at [805, 471] on button "Видалити" at bounding box center [806, 485] width 102 height 37
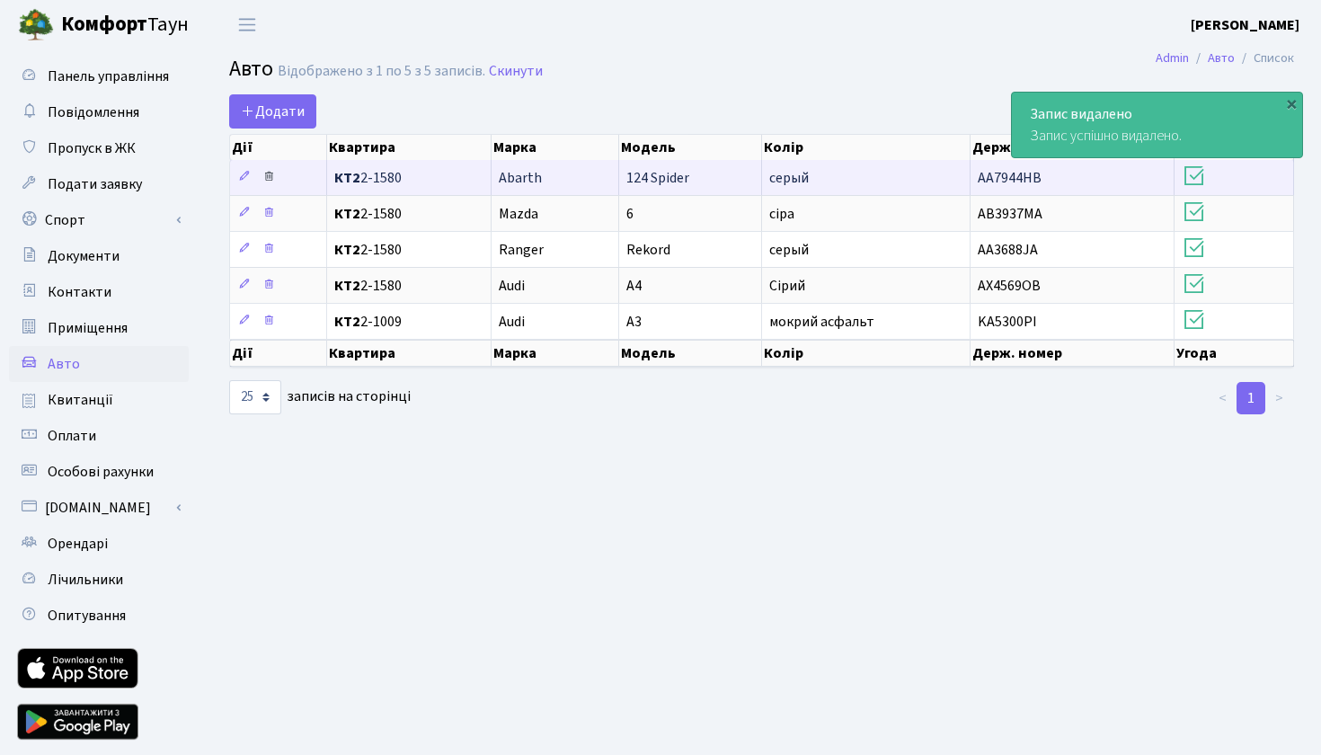
click at [271, 182] on icon at bounding box center [268, 176] width 13 height 13
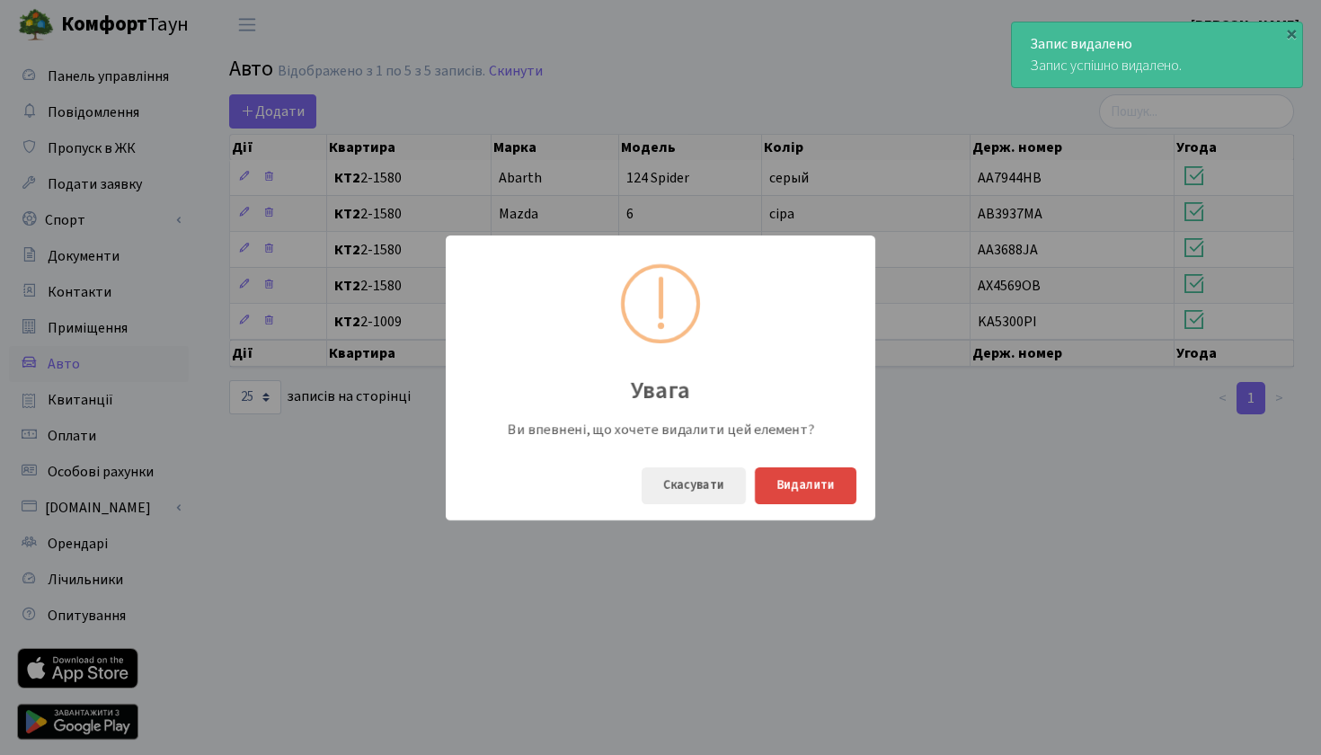
click at [795, 474] on button "Видалити" at bounding box center [806, 485] width 102 height 37
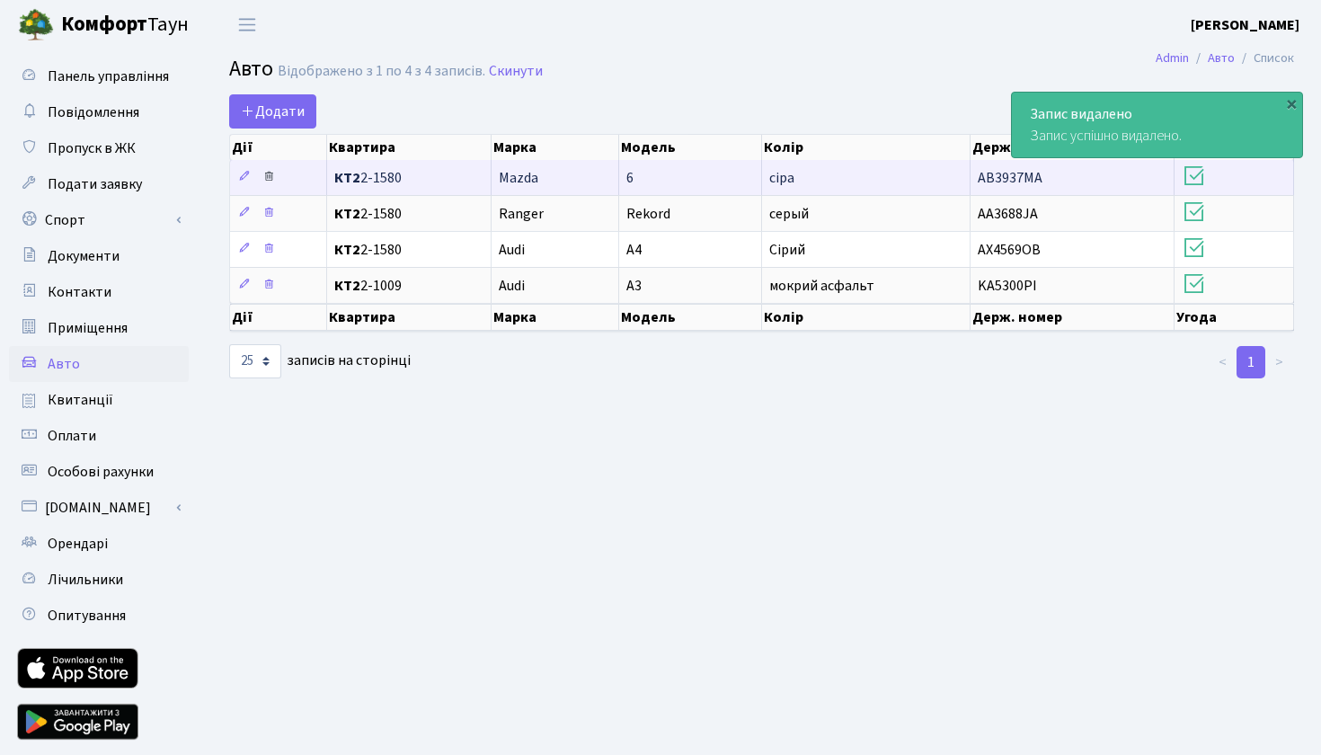
click at [271, 182] on icon at bounding box center [268, 176] width 13 height 13
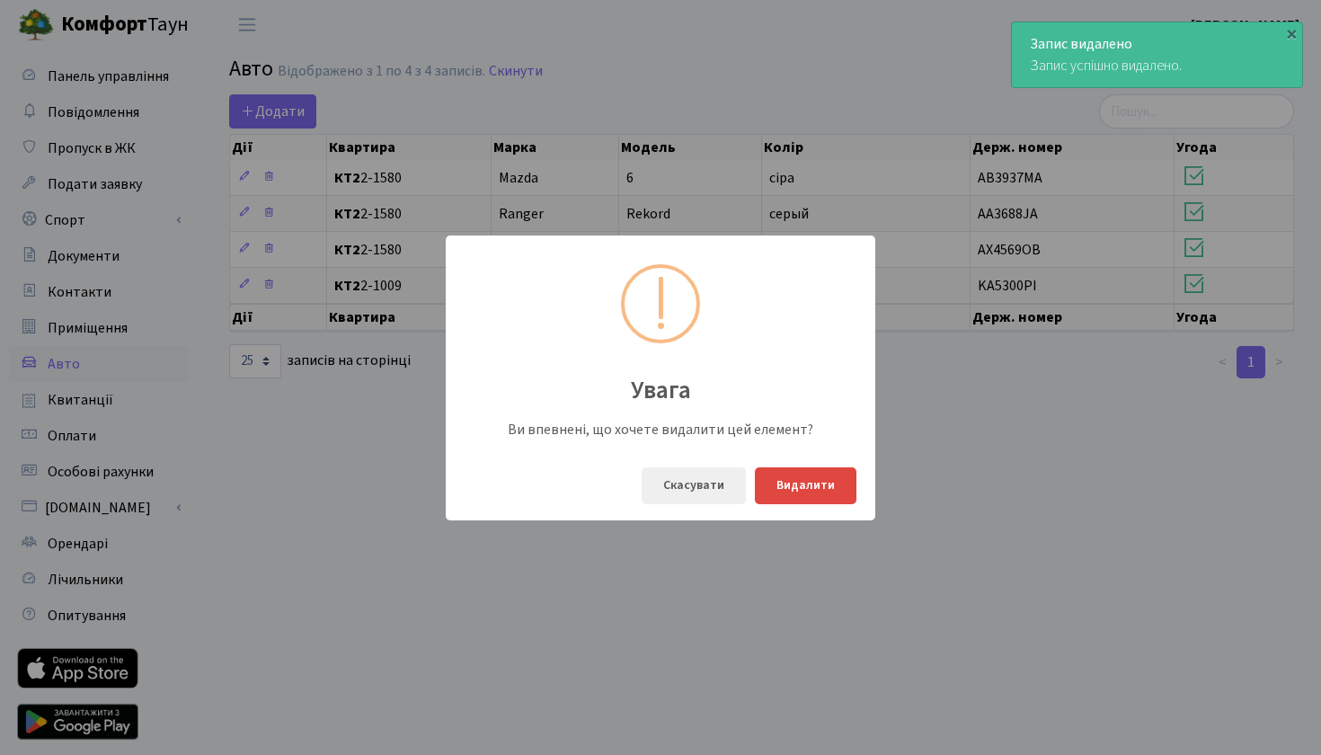
click at [797, 471] on button "Видалити" at bounding box center [806, 485] width 102 height 37
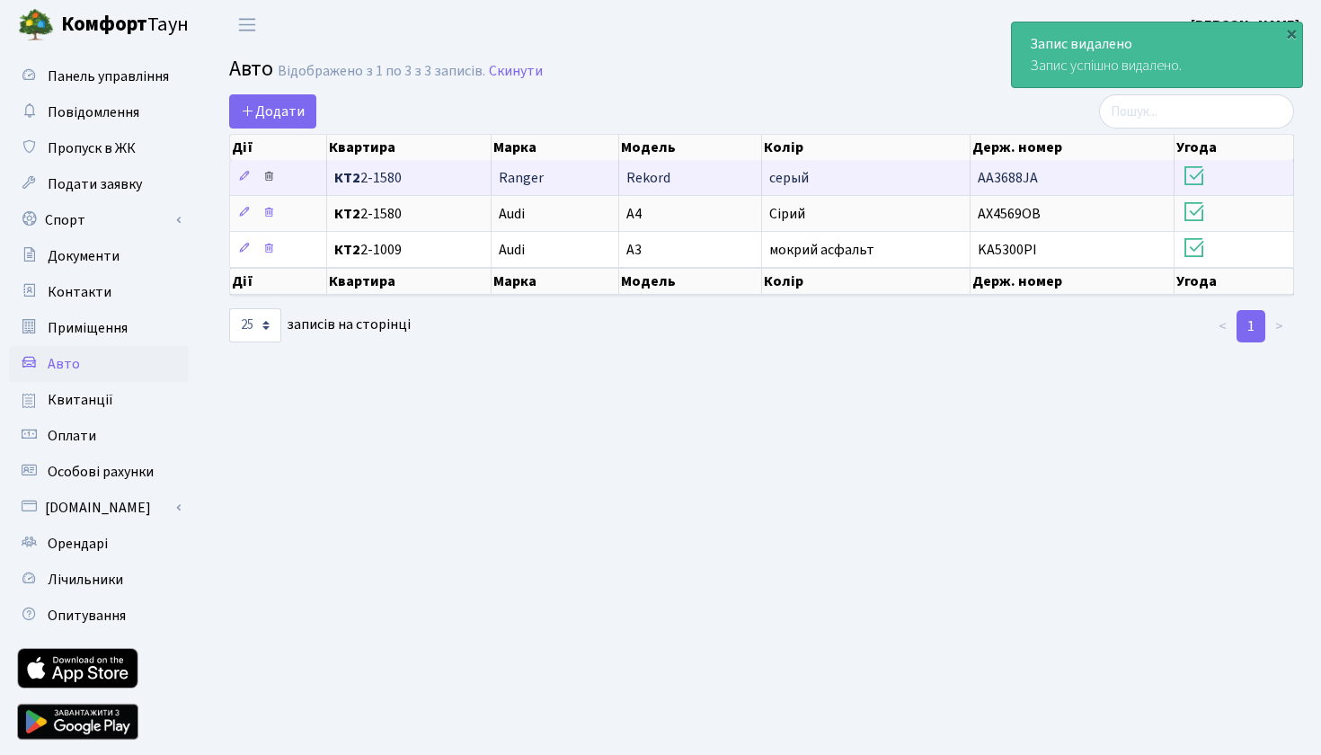
click at [270, 182] on icon at bounding box center [268, 176] width 13 height 13
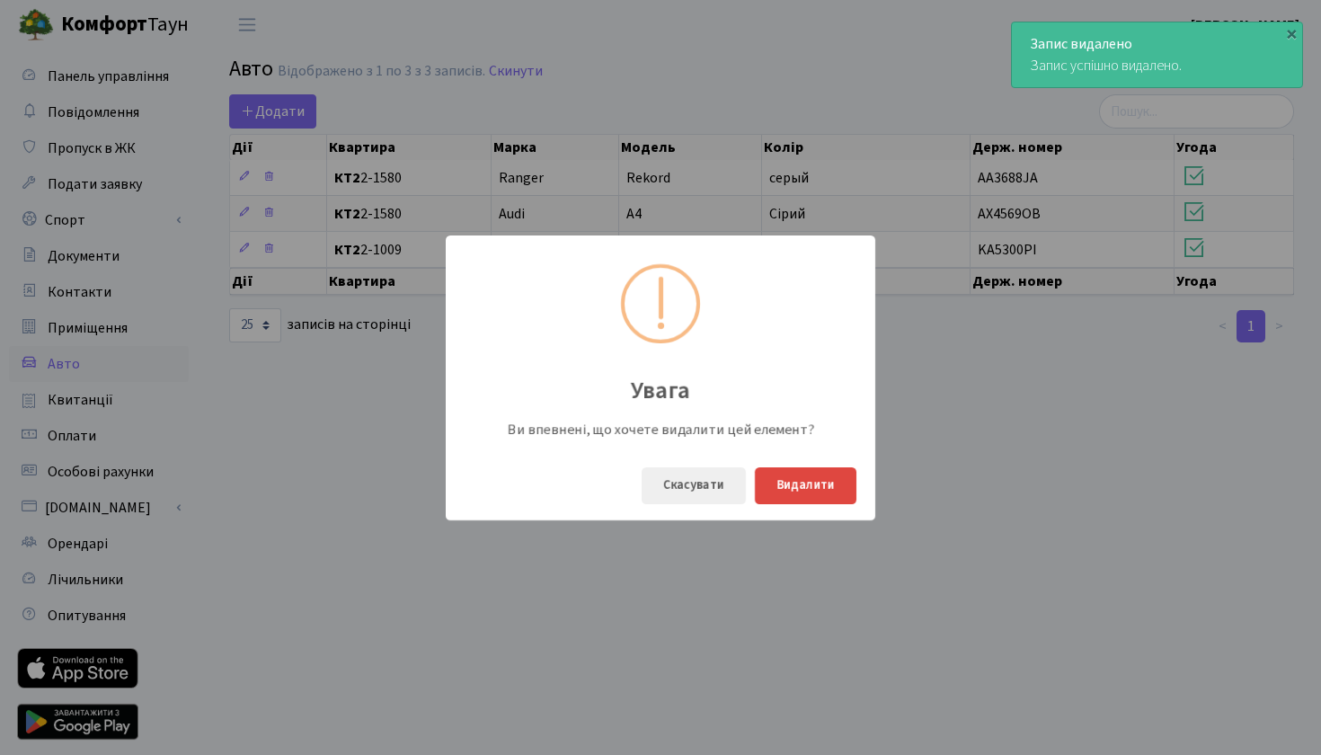
click at [796, 480] on button "Видалити" at bounding box center [806, 485] width 102 height 37
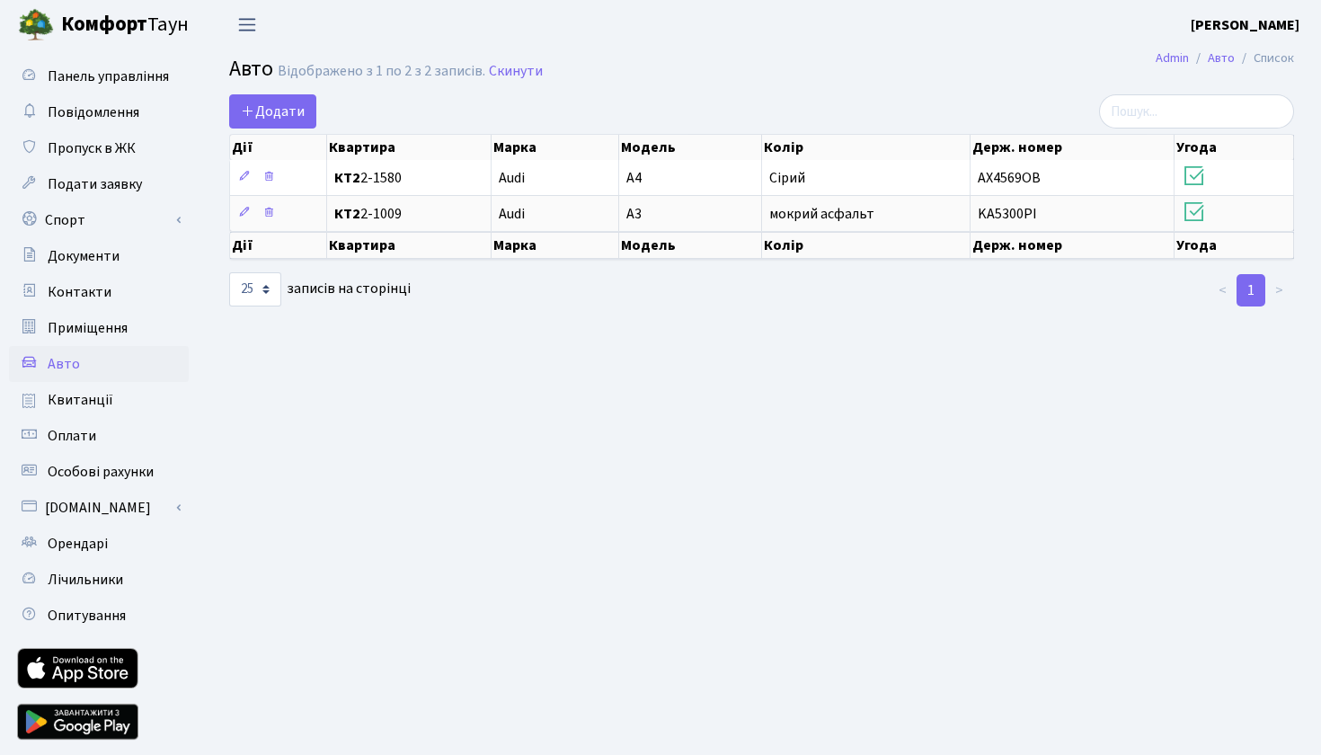
click at [250, 30] on span "Переключити навігацію" at bounding box center [247, 24] width 27 height 21
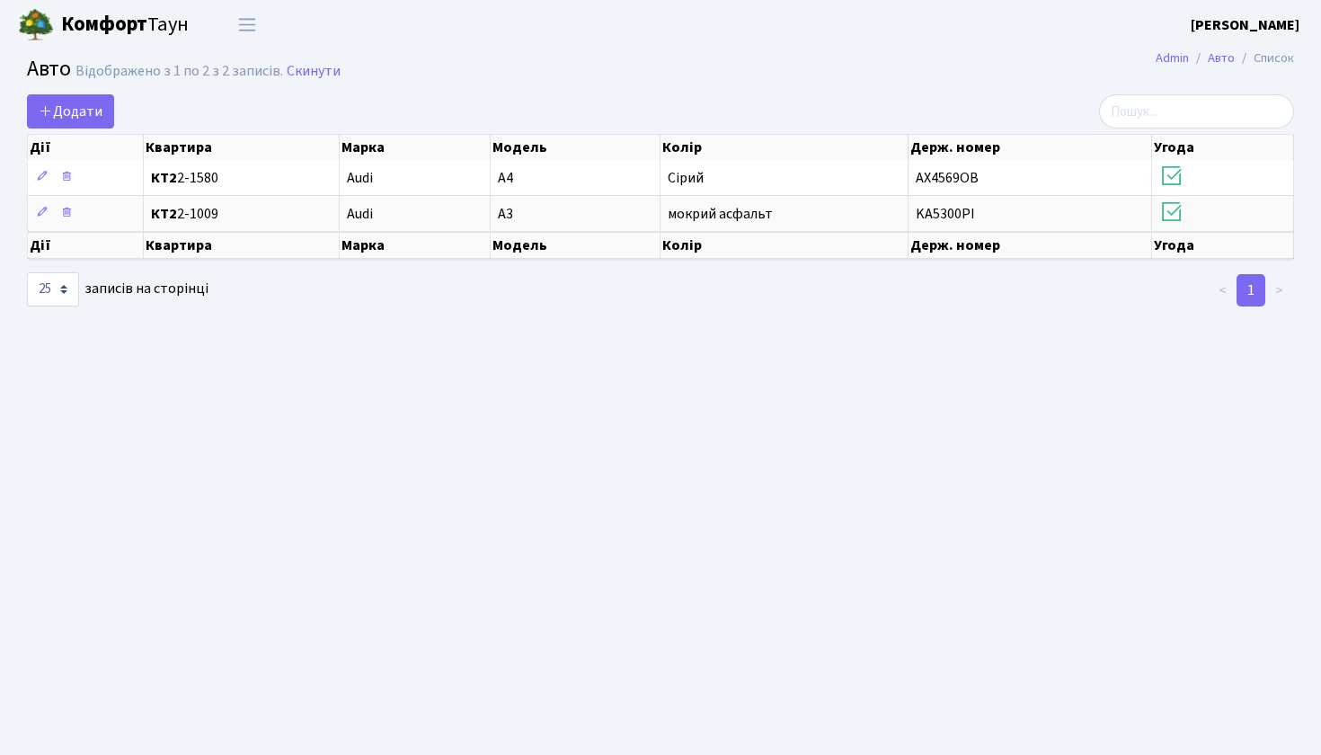
click at [1267, 22] on b "[PERSON_NAME]" at bounding box center [1245, 25] width 109 height 20
click at [1192, 49] on link "Мій обліковий запис" at bounding box center [1209, 56] width 179 height 28
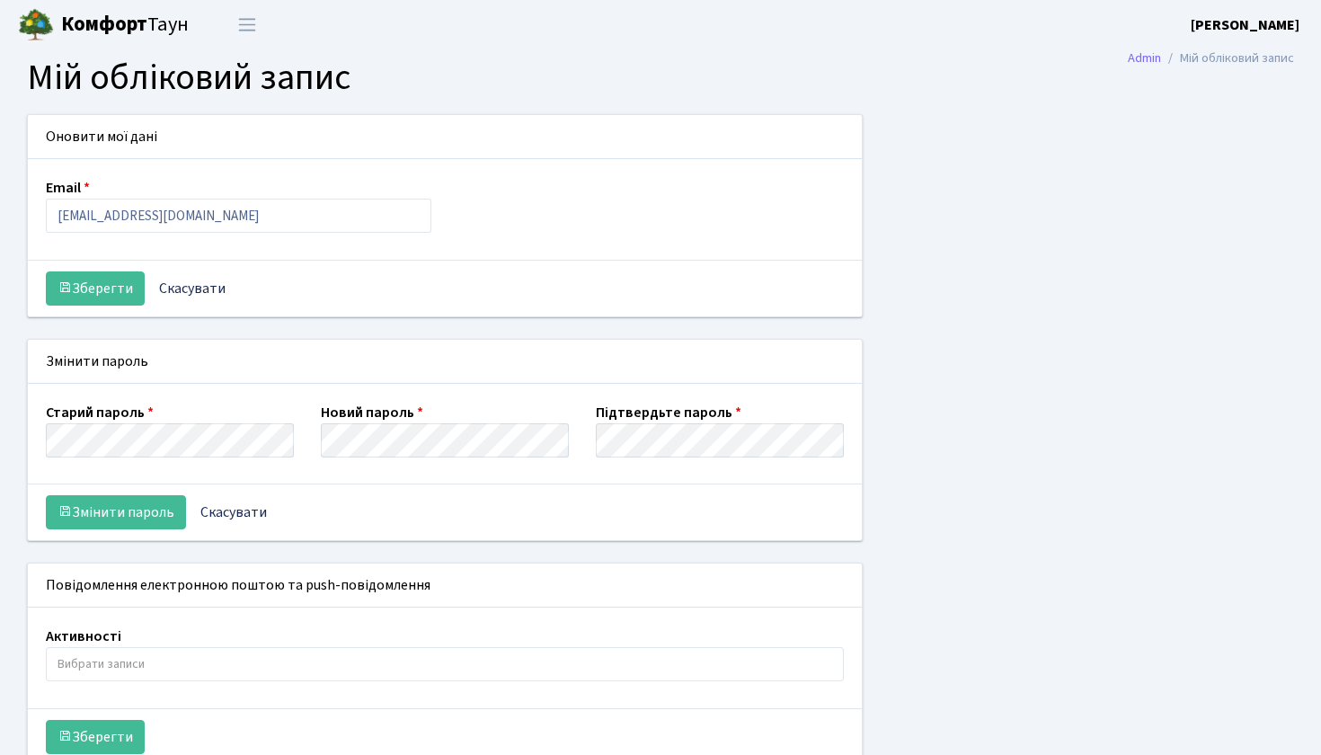
select select
click at [243, 368] on div "Змінити пароль" at bounding box center [445, 362] width 834 height 44
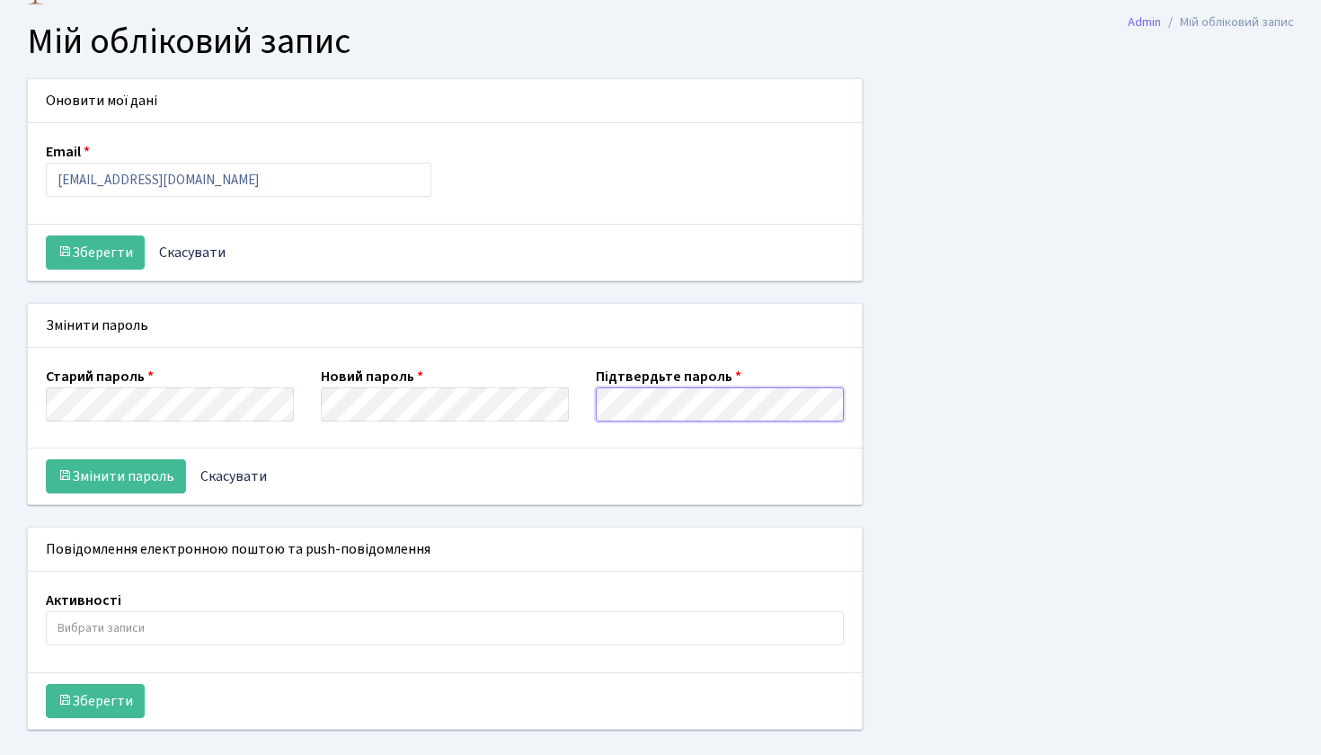
scroll to position [64, 0]
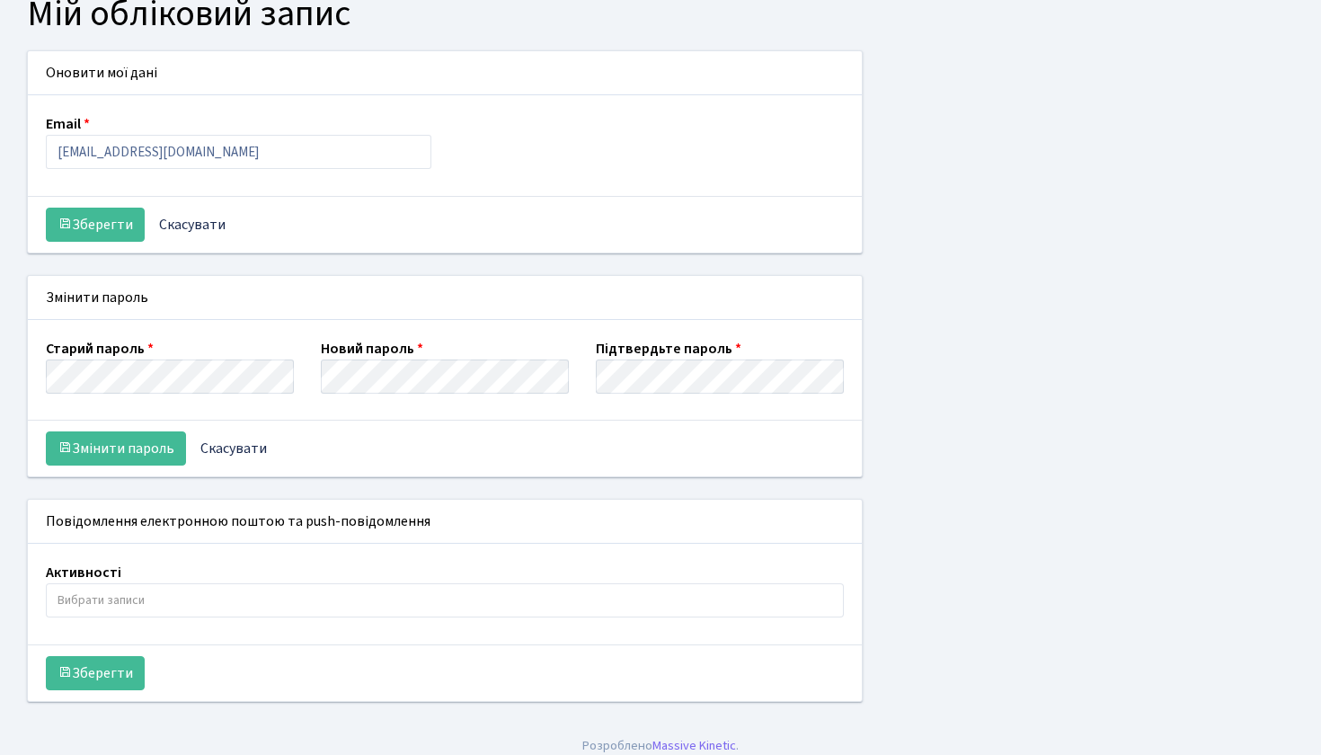
click at [251, 595] on input "search" at bounding box center [445, 600] width 796 height 32
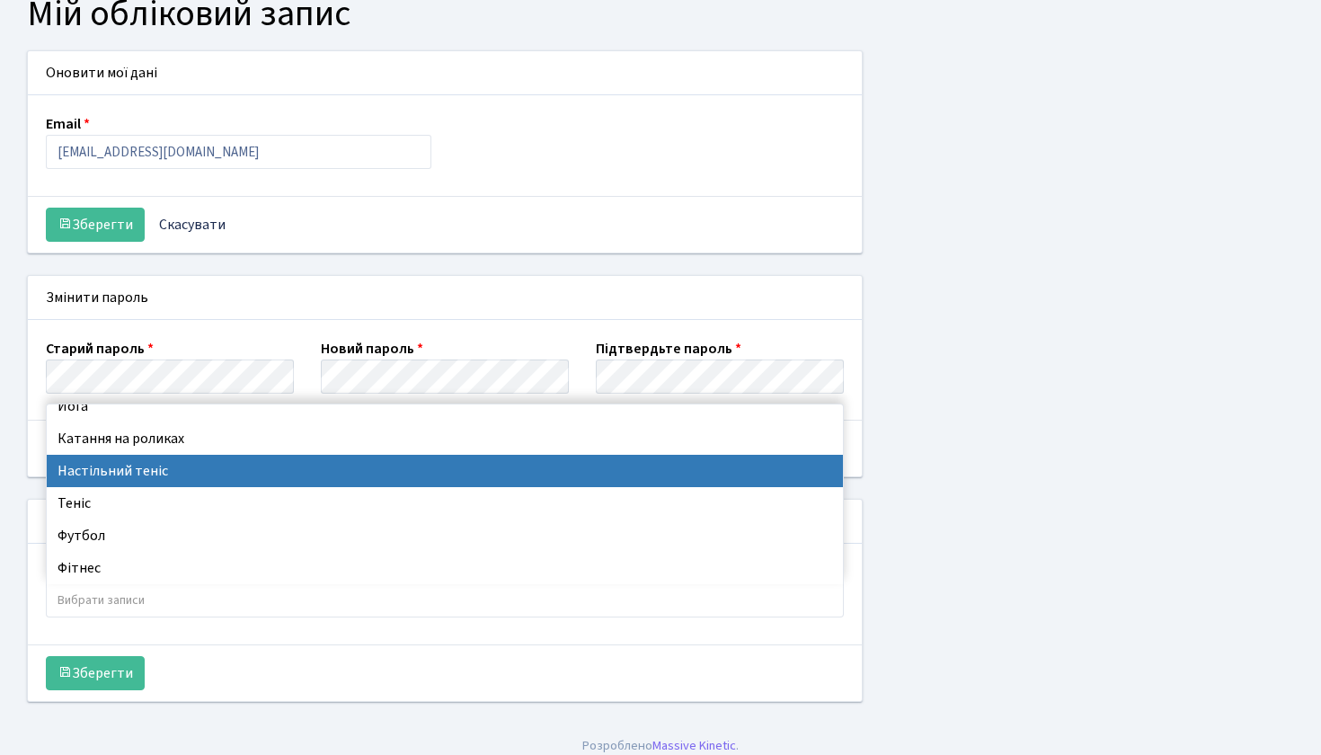
scroll to position [79, 0]
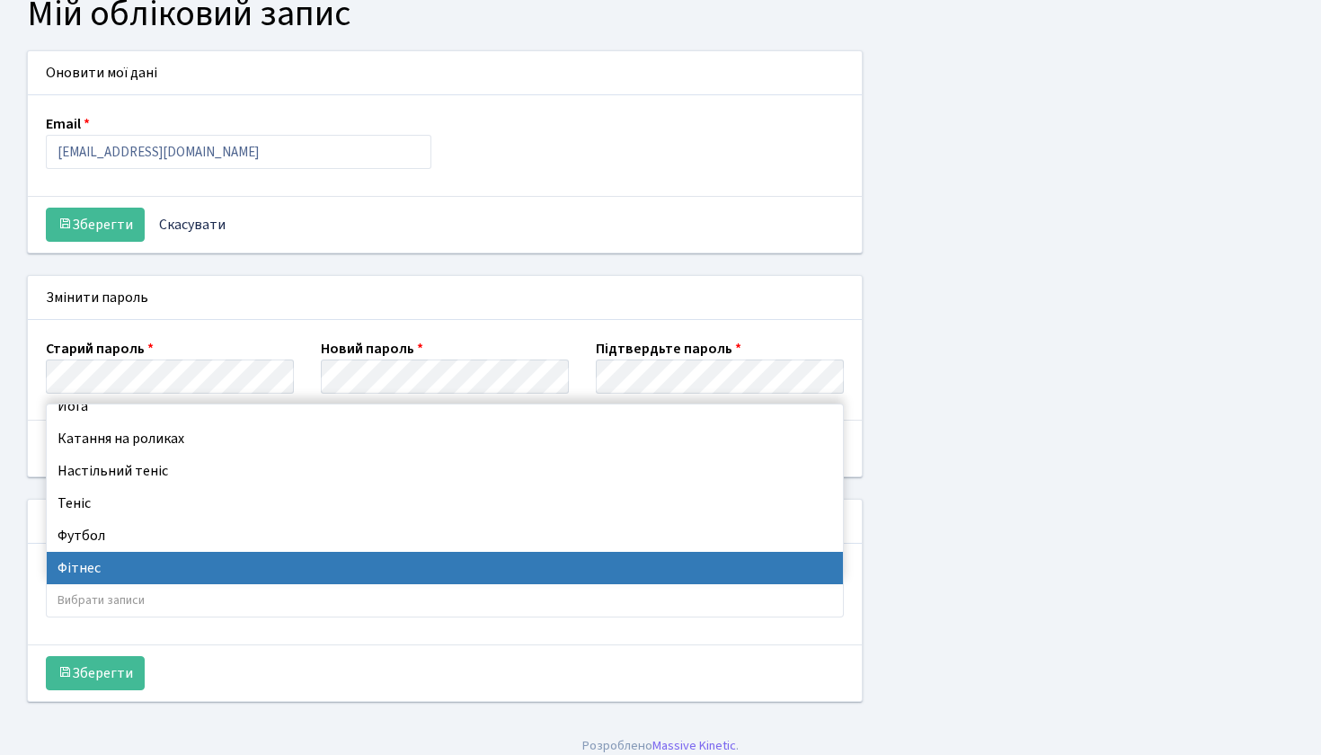
click at [1025, 573] on div "Оновити мої дані Email [EMAIL_ADDRESS][DOMAIN_NAME] Зберегти Скасувати Змінити …" at bounding box center [660, 386] width 1294 height 673
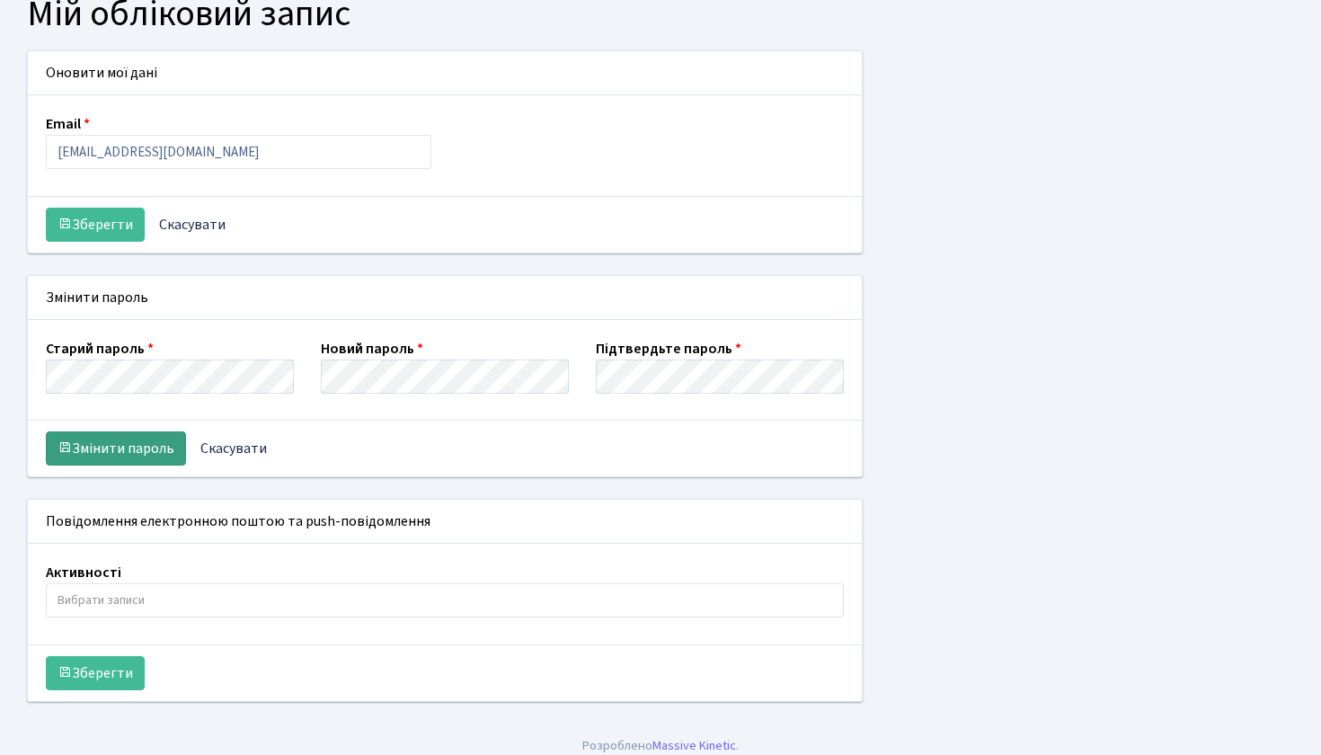
click at [143, 446] on button "Змінити пароль" at bounding box center [116, 448] width 140 height 34
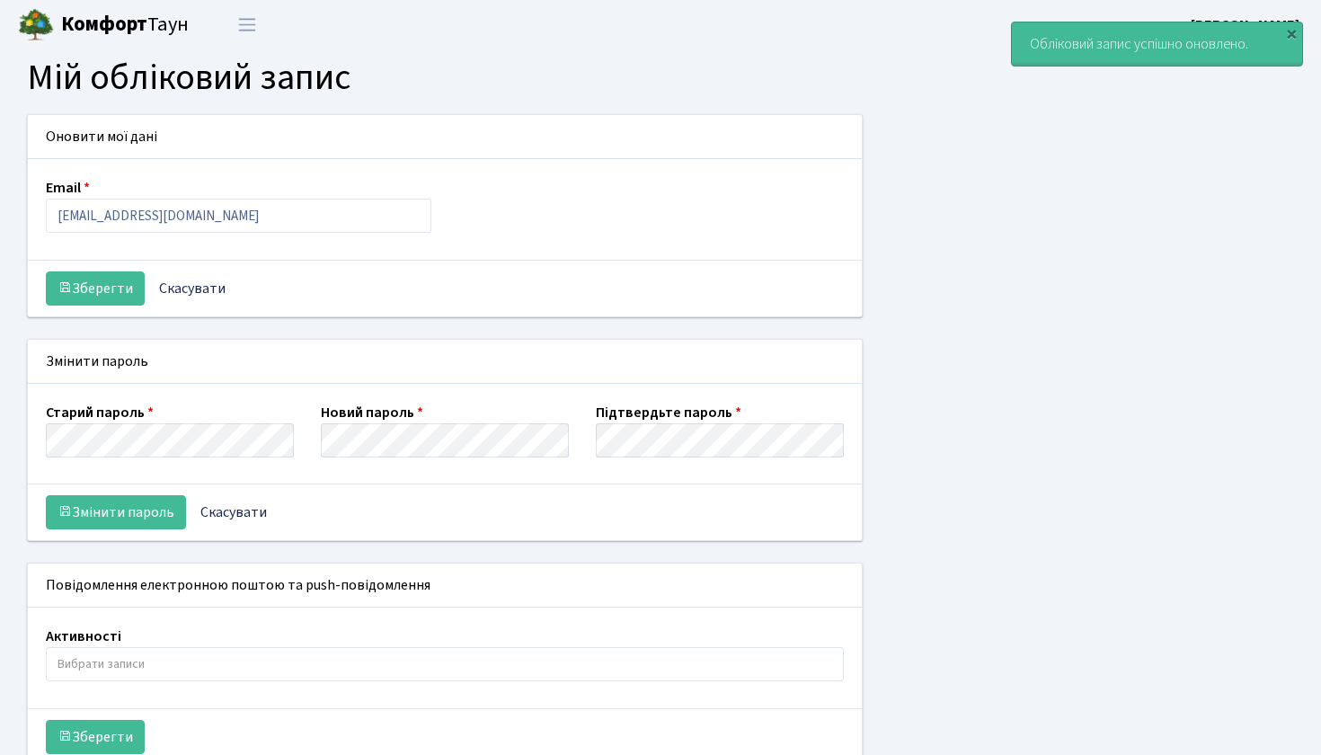
select select
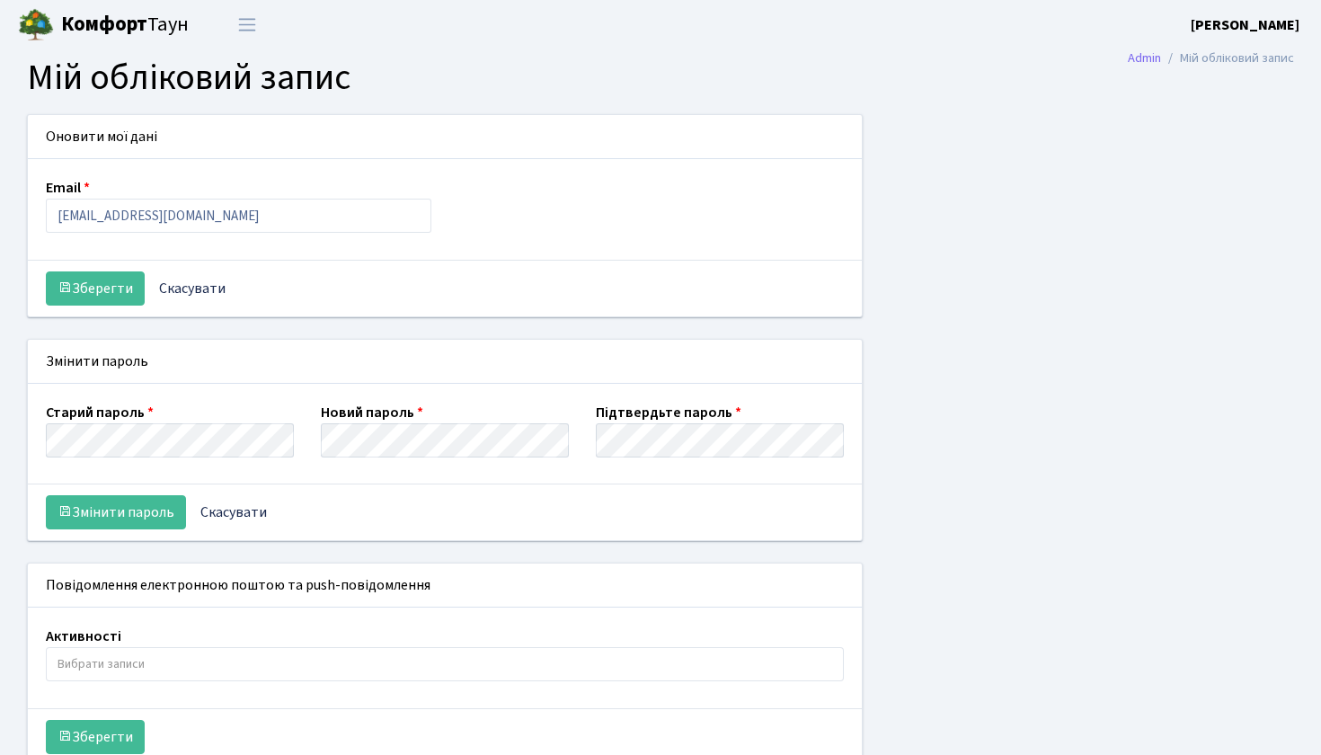
click at [78, 27] on b "Комфорт" at bounding box center [104, 24] width 86 height 29
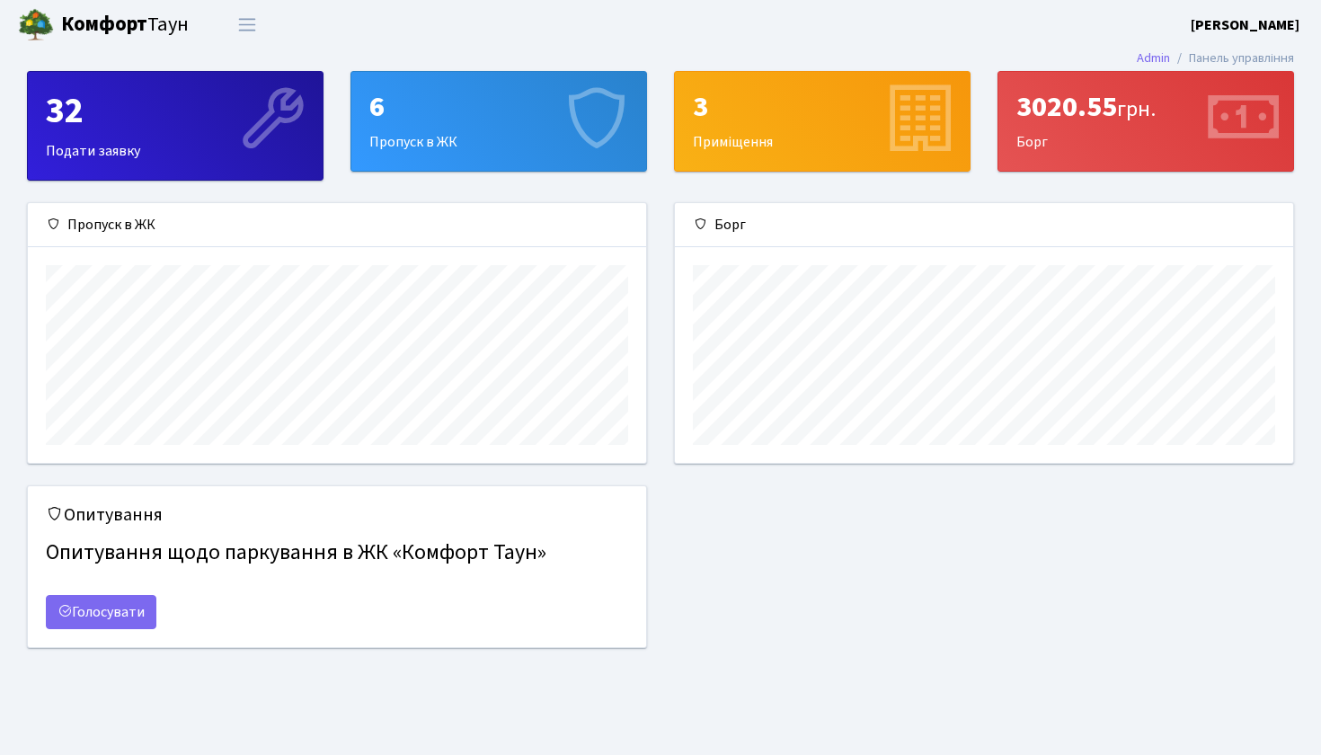
scroll to position [260, 618]
click at [126, 33] on b "Комфорт" at bounding box center [104, 24] width 86 height 29
click at [245, 22] on span "Переключити навігацію" at bounding box center [247, 24] width 27 height 21
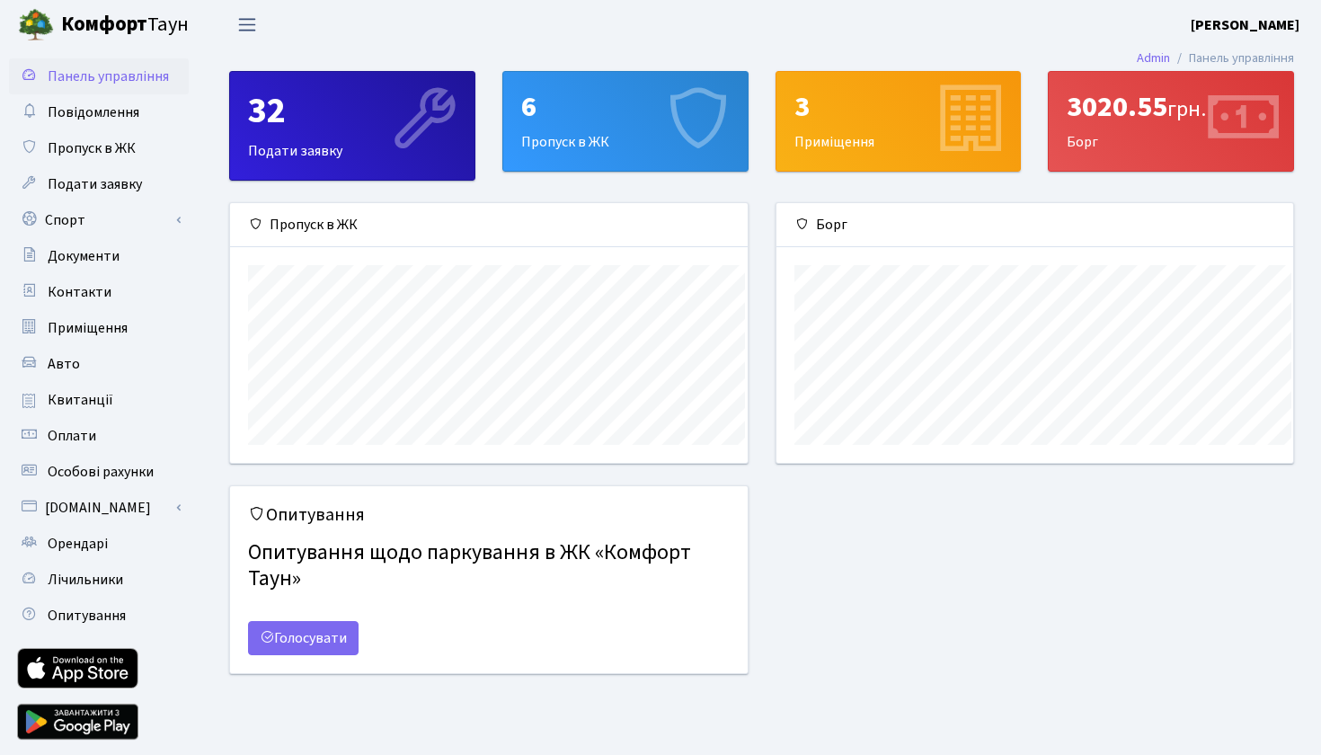
scroll to position [0, 0]
click at [120, 545] on link "Орендарі" at bounding box center [99, 544] width 180 height 36
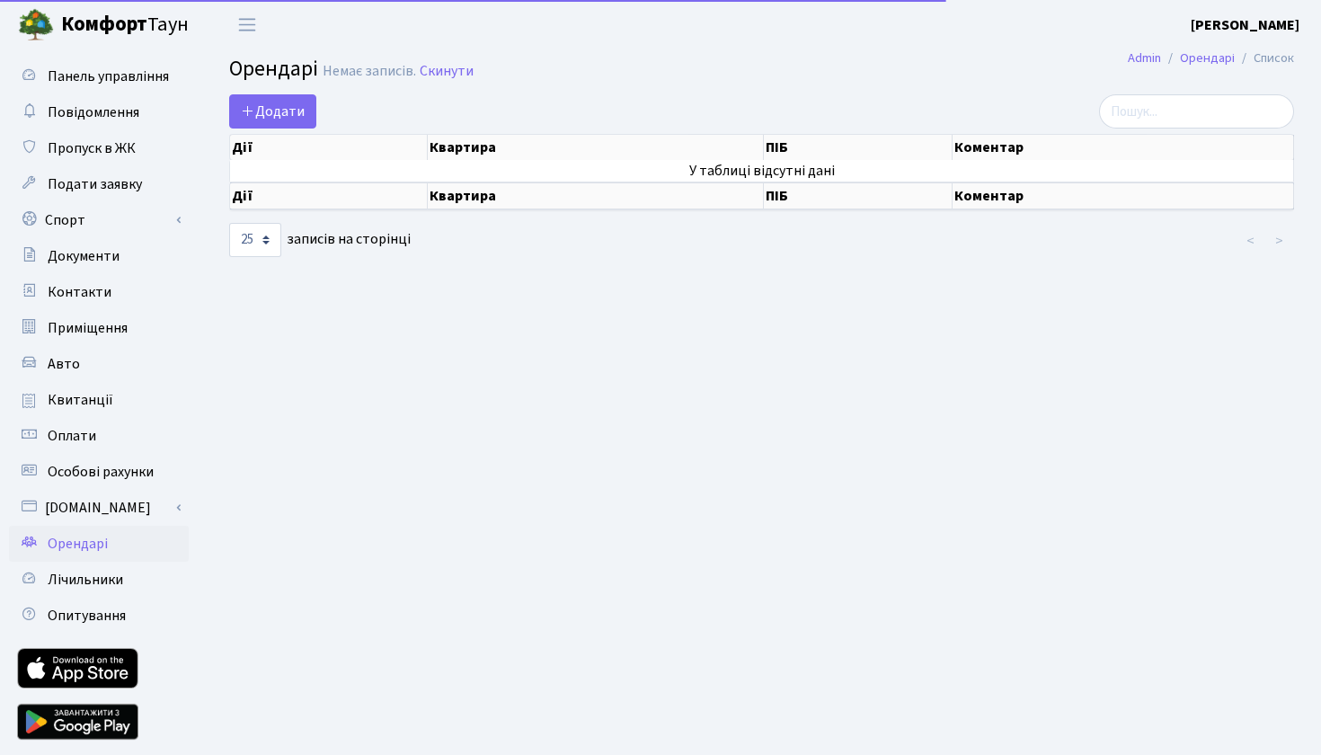
select select "25"
click at [102, 294] on span "Контакти" at bounding box center [80, 292] width 64 height 20
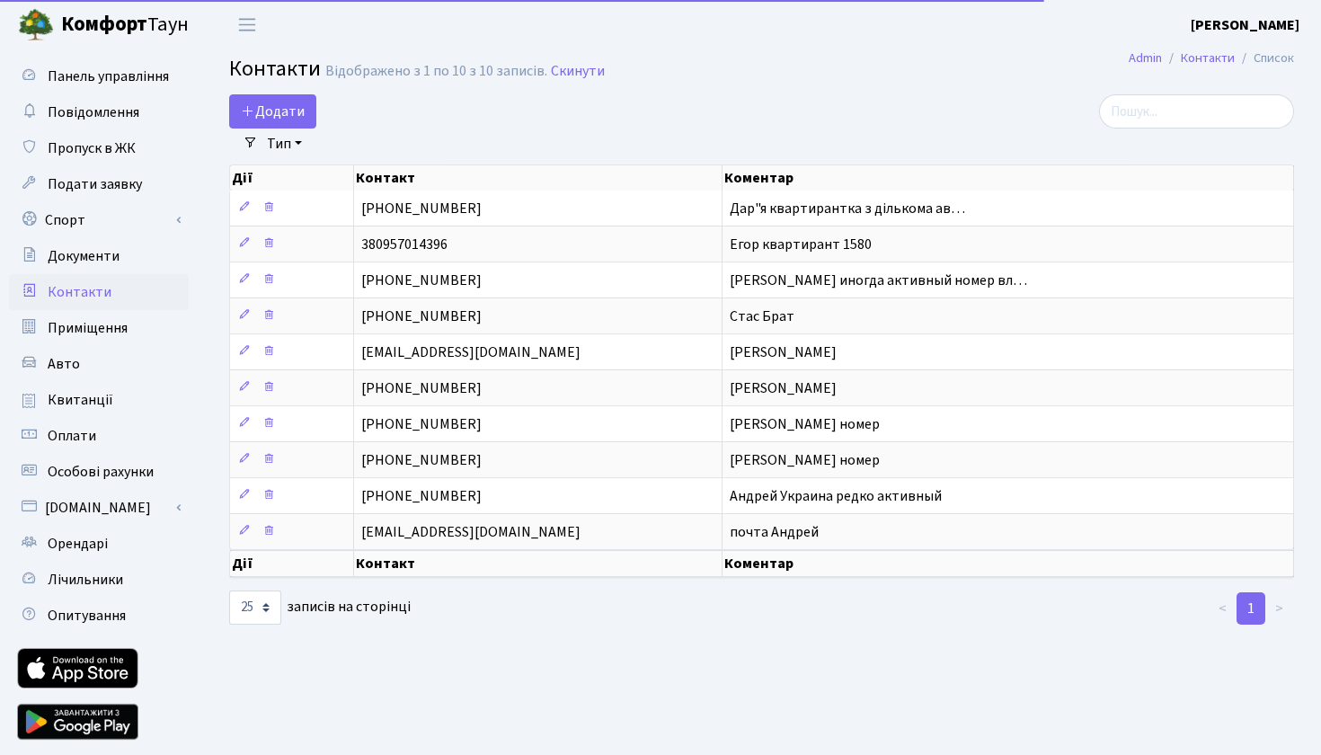
select select "25"
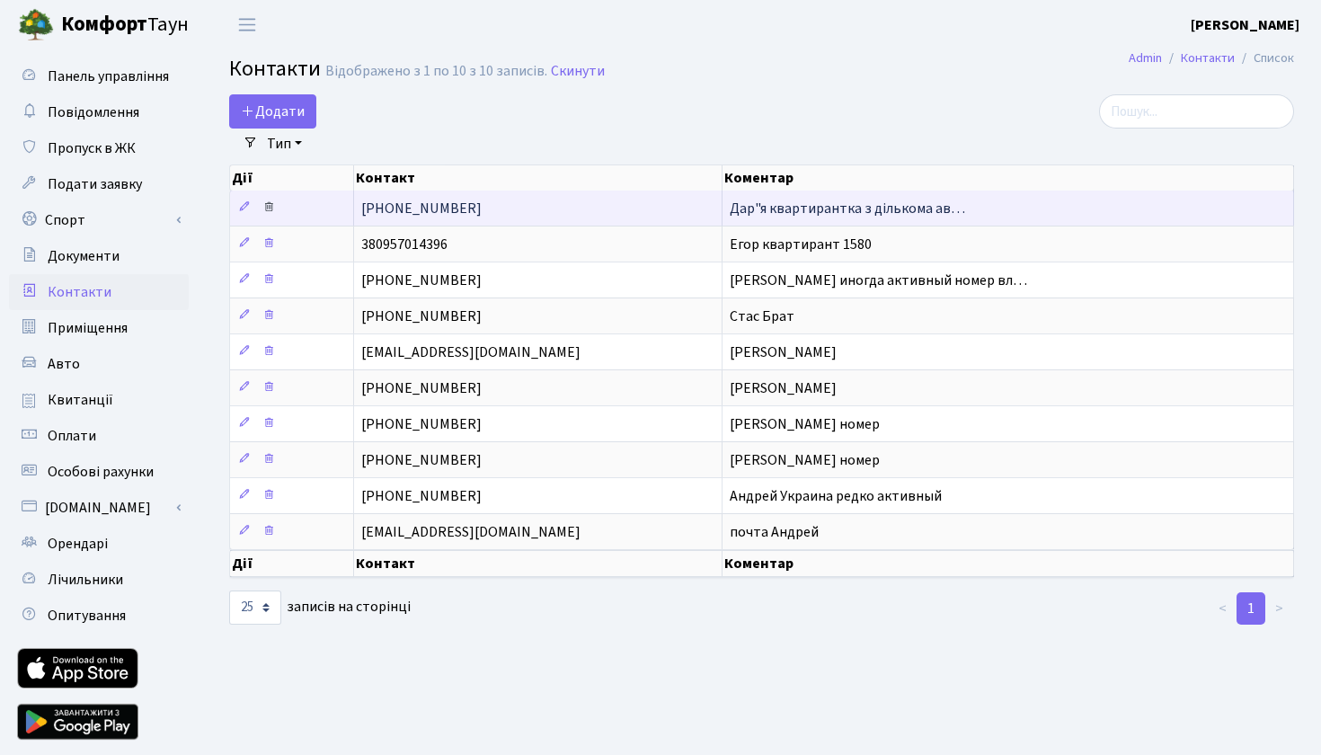
click at [268, 213] on icon at bounding box center [268, 206] width 13 height 13
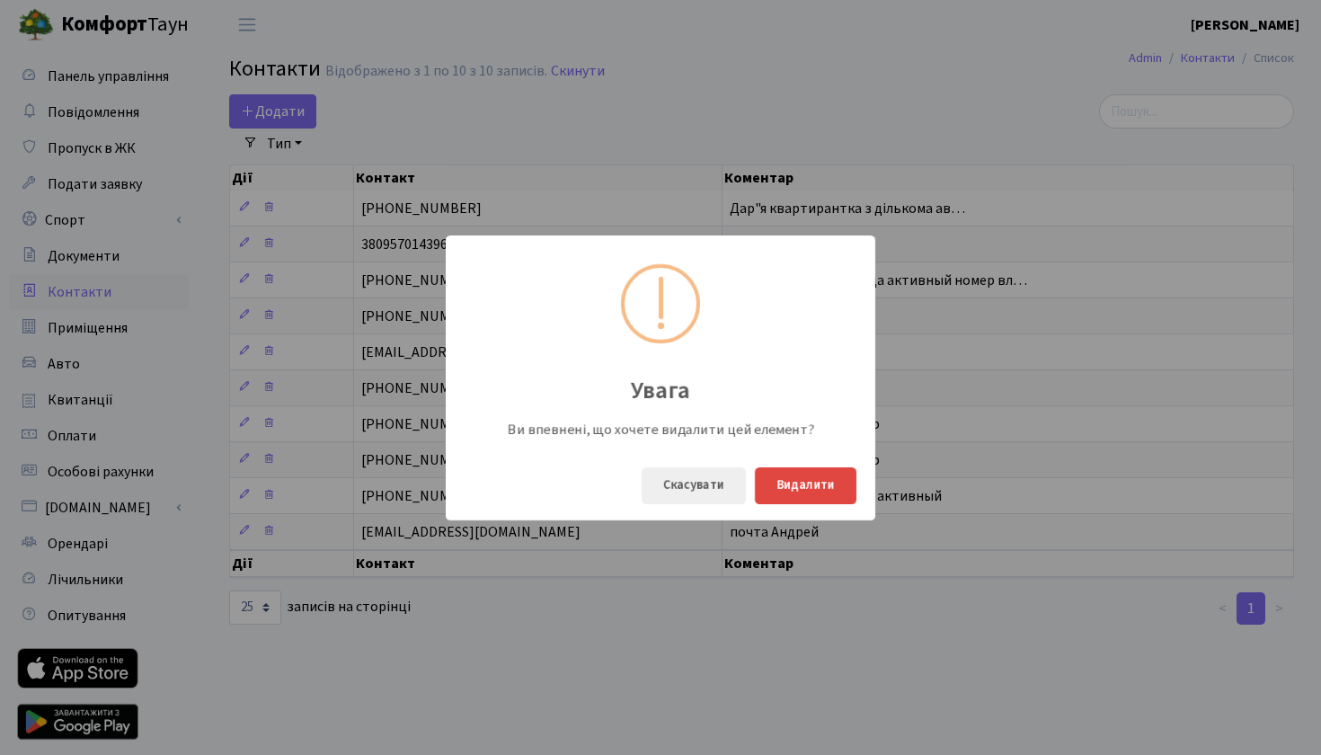
click at [814, 487] on button "Видалити" at bounding box center [806, 485] width 102 height 37
